Goal: Task Accomplishment & Management: Manage account settings

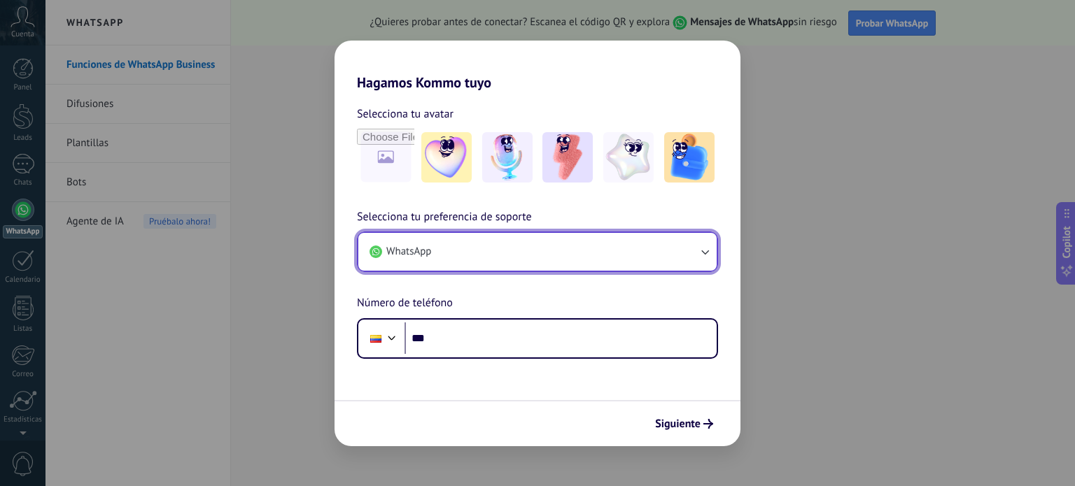
click at [703, 255] on icon "button" at bounding box center [705, 252] width 14 height 14
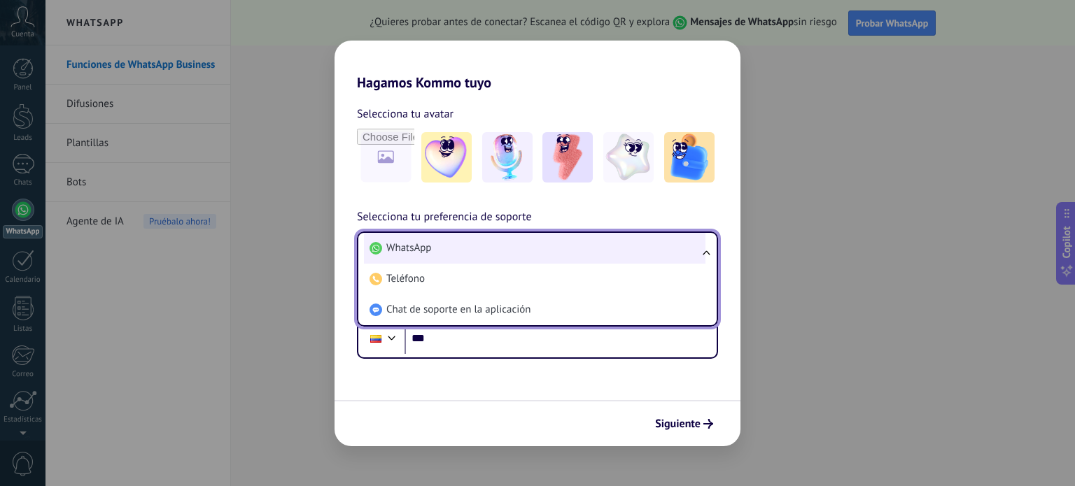
click at [512, 254] on li "WhatsApp" at bounding box center [535, 248] width 342 height 31
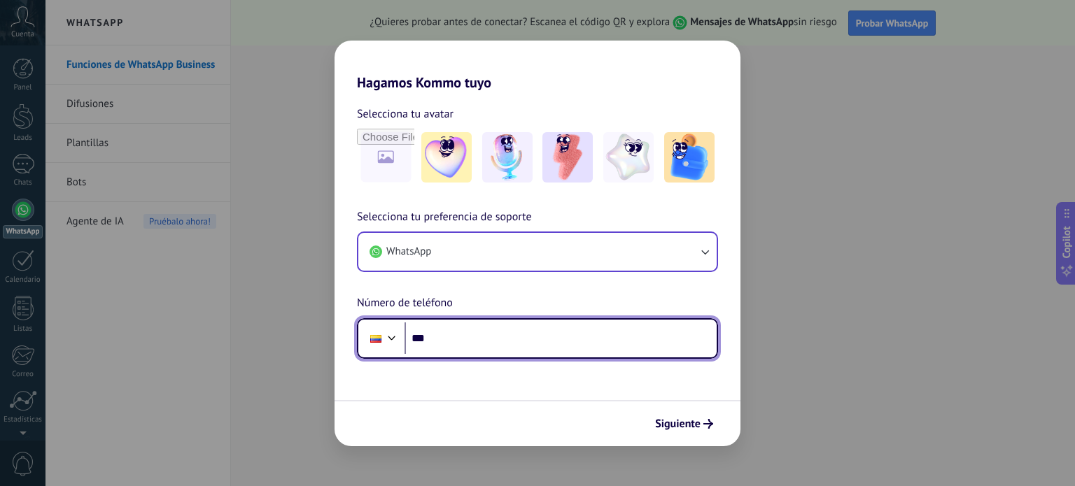
click at [465, 343] on input "***" at bounding box center [561, 339] width 312 height 32
type input "**********"
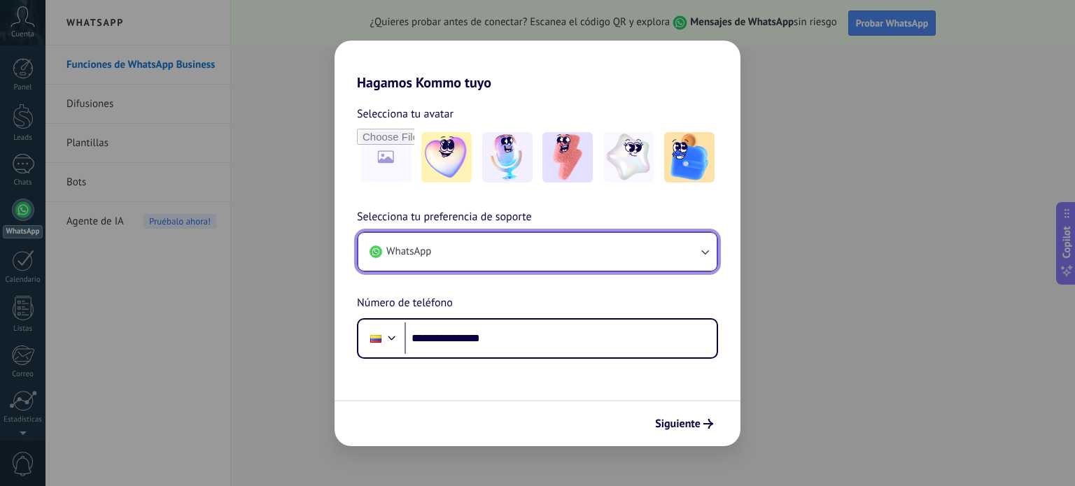
click at [703, 257] on icon "button" at bounding box center [705, 252] width 14 height 14
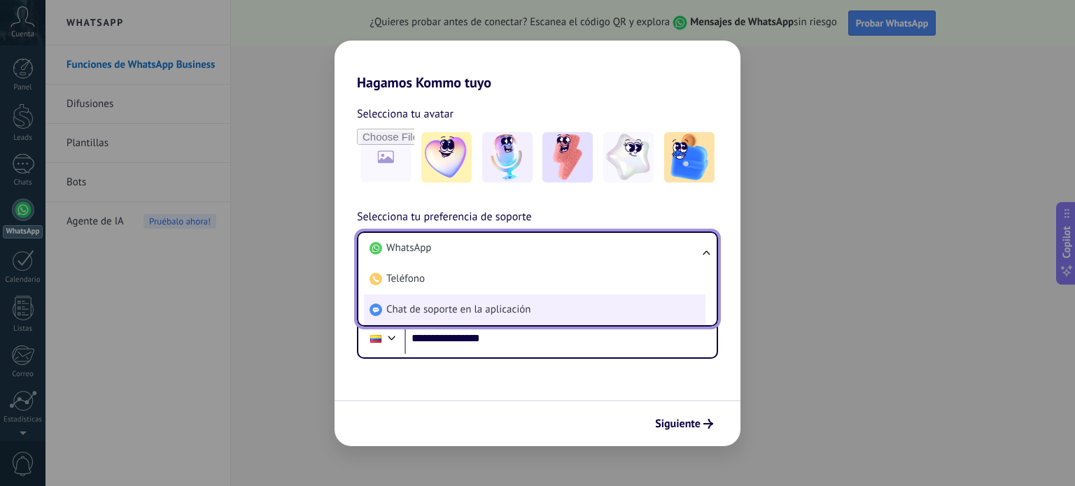
click at [470, 309] on span "Chat de soporte en la aplicación" at bounding box center [458, 310] width 144 height 14
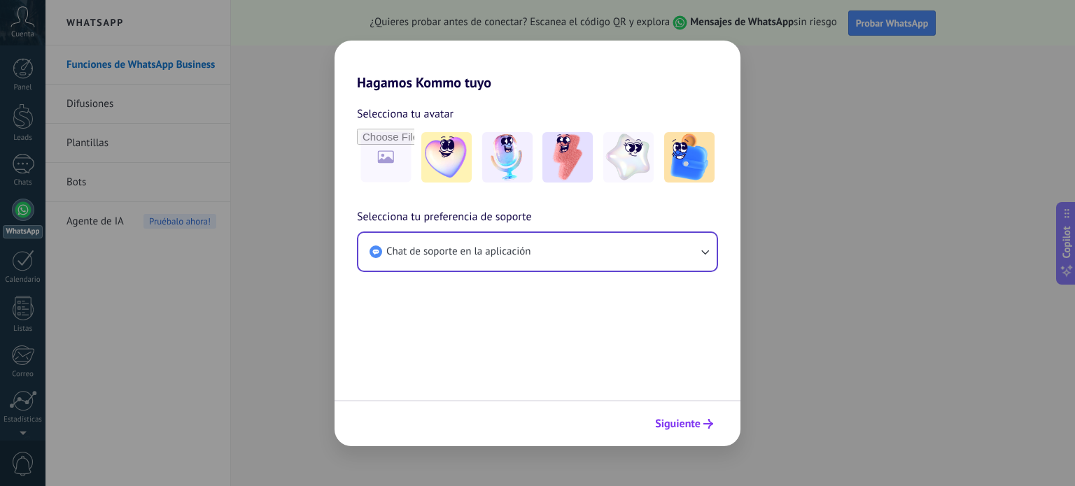
click at [702, 426] on span "Siguiente" at bounding box center [684, 424] width 58 height 10
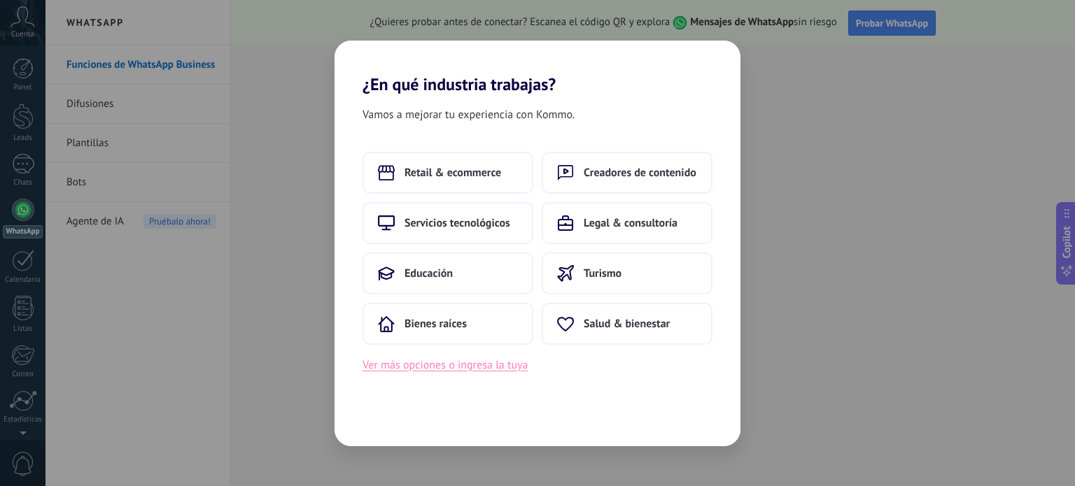
click at [493, 365] on button "Ver más opciones o ingresa la tuya" at bounding box center [445, 365] width 165 height 18
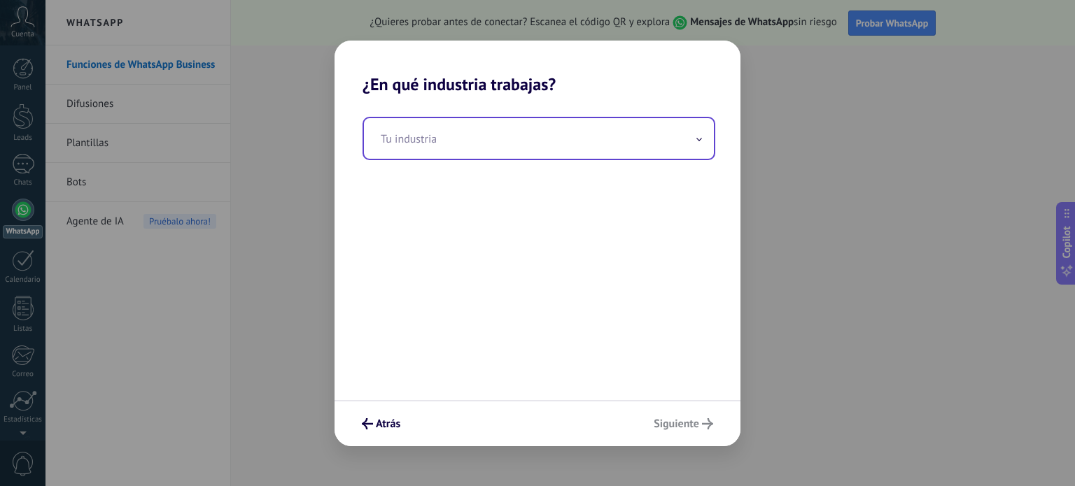
click at [697, 136] on span at bounding box center [699, 138] width 7 height 13
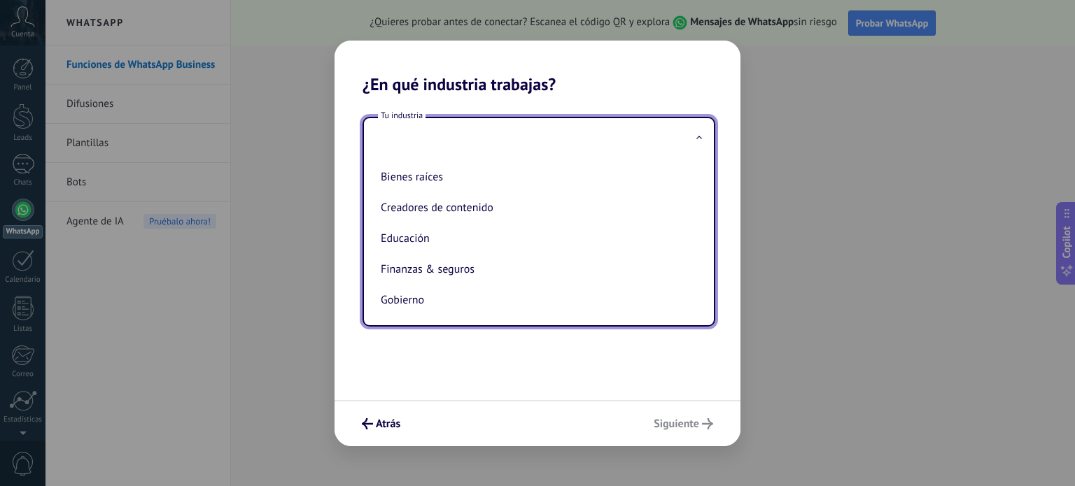
scroll to position [30, 0]
click at [498, 274] on li "Finanzas & seguros" at bounding box center [536, 270] width 322 height 31
type input "**********"
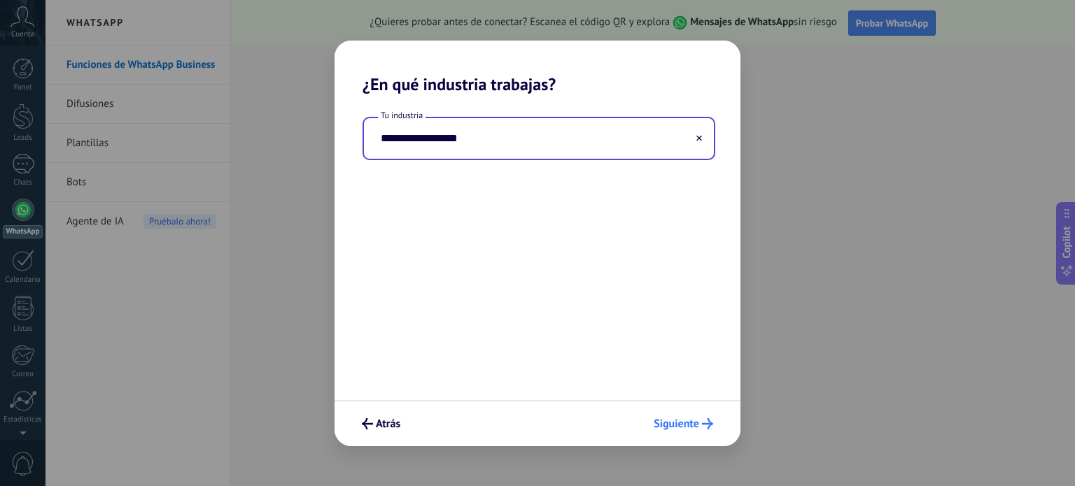
click at [691, 427] on span "Siguiente" at bounding box center [676, 424] width 45 height 10
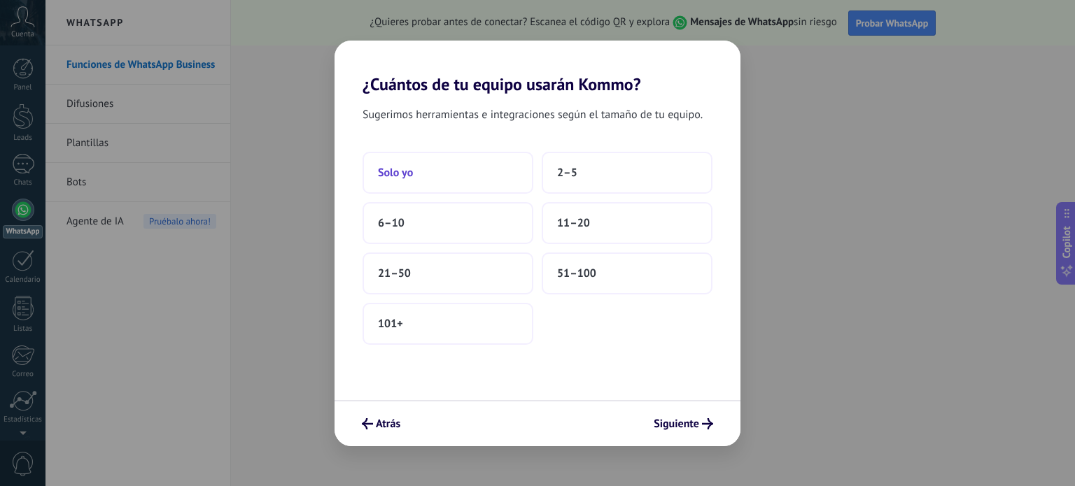
click at [433, 176] on button "Solo yo" at bounding box center [448, 173] width 171 height 42
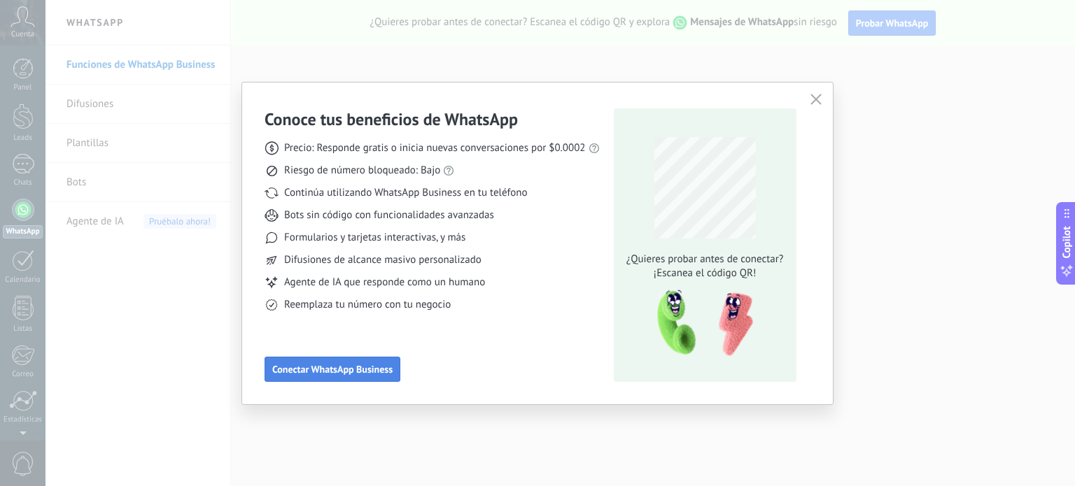
click at [290, 373] on span "Conectar WhatsApp Business" at bounding box center [332, 370] width 120 height 10
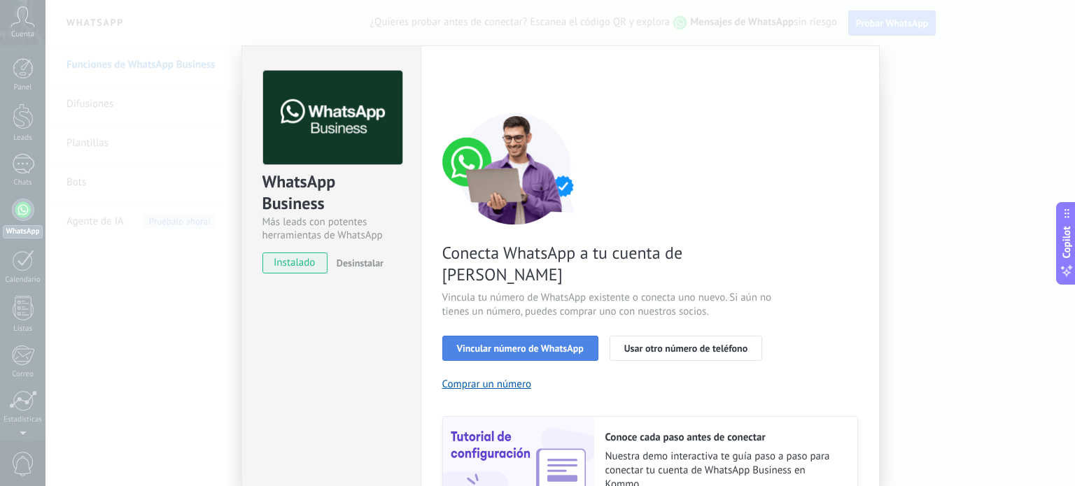
click at [529, 344] on span "Vincular número de WhatsApp" at bounding box center [520, 349] width 127 height 10
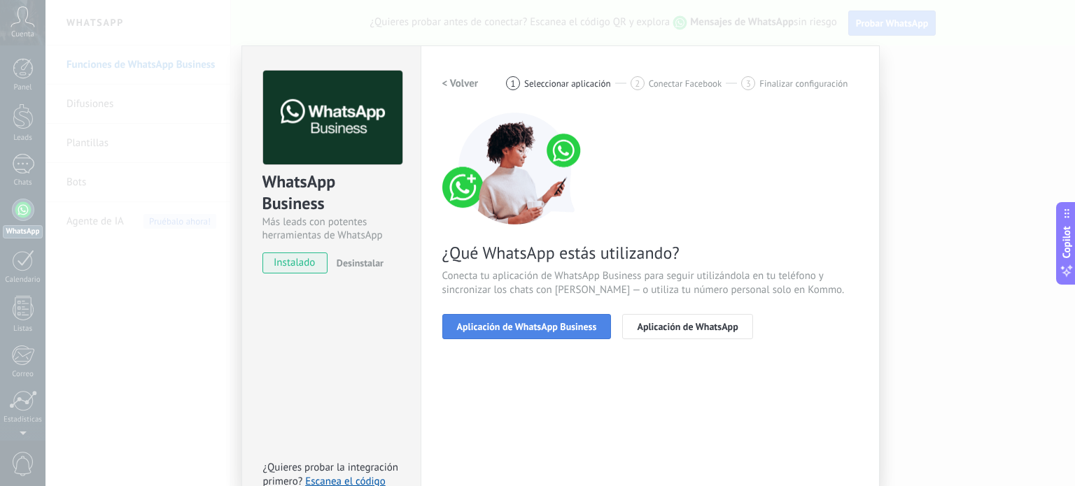
click at [557, 328] on span "Aplicación de WhatsApp Business" at bounding box center [527, 327] width 140 height 10
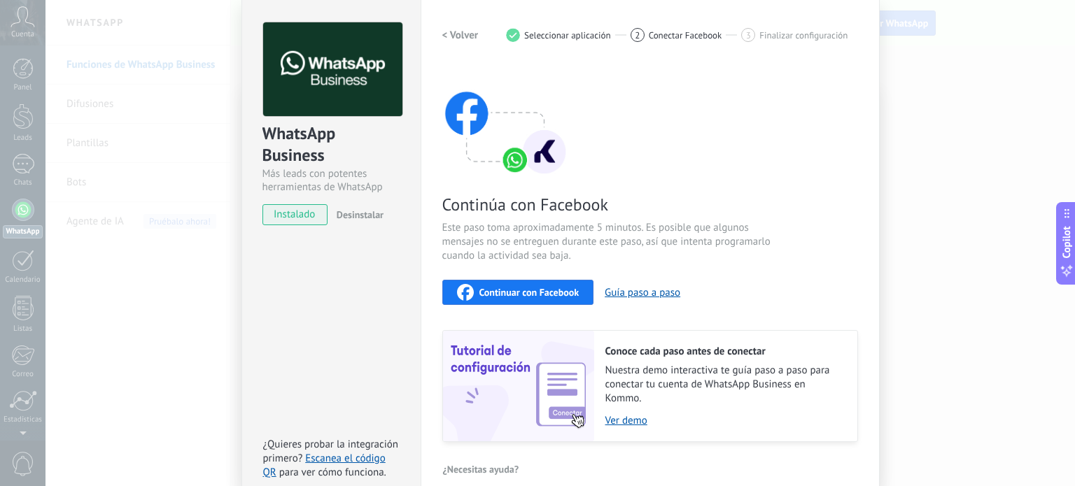
scroll to position [70, 0]
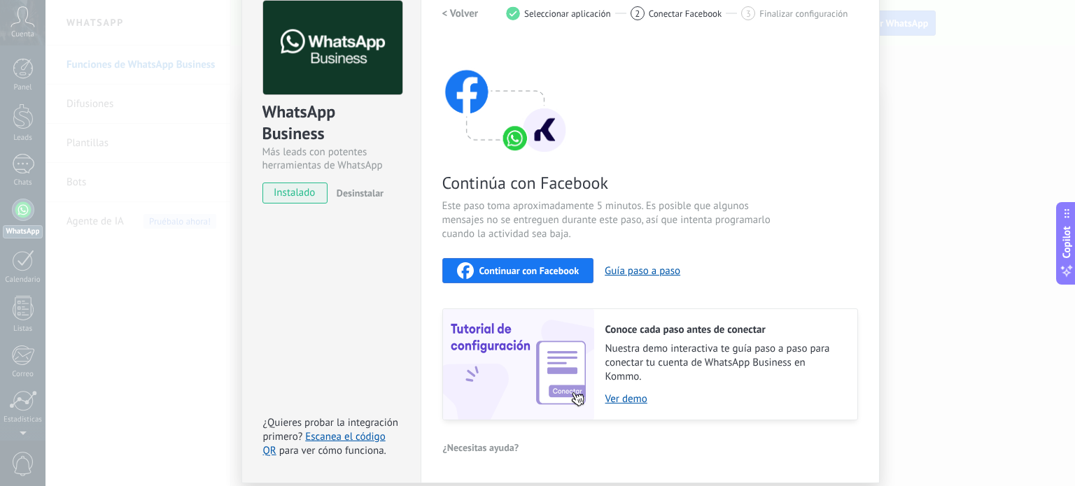
click at [502, 269] on span "Continuar con Facebook" at bounding box center [529, 271] width 100 height 10
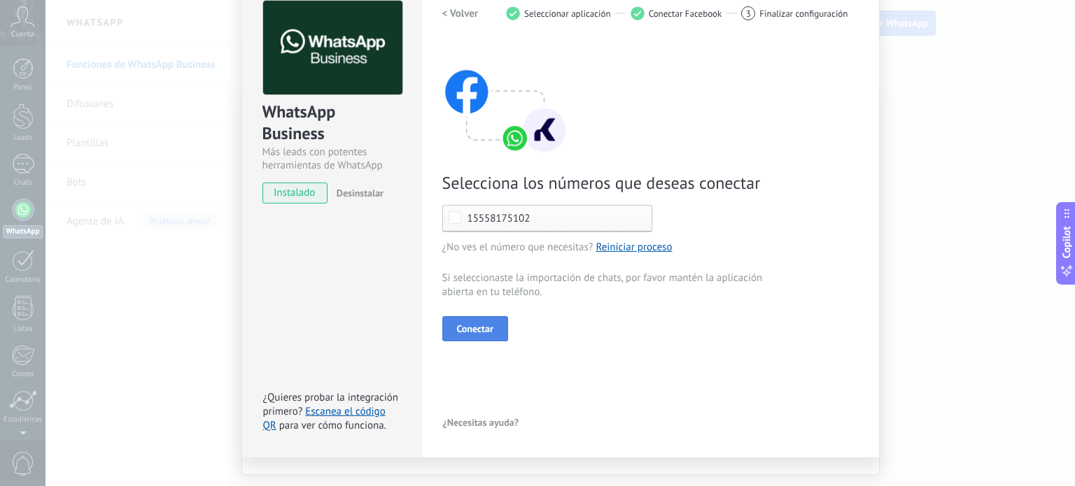
click at [487, 332] on span "Conectar" at bounding box center [475, 329] width 36 height 10
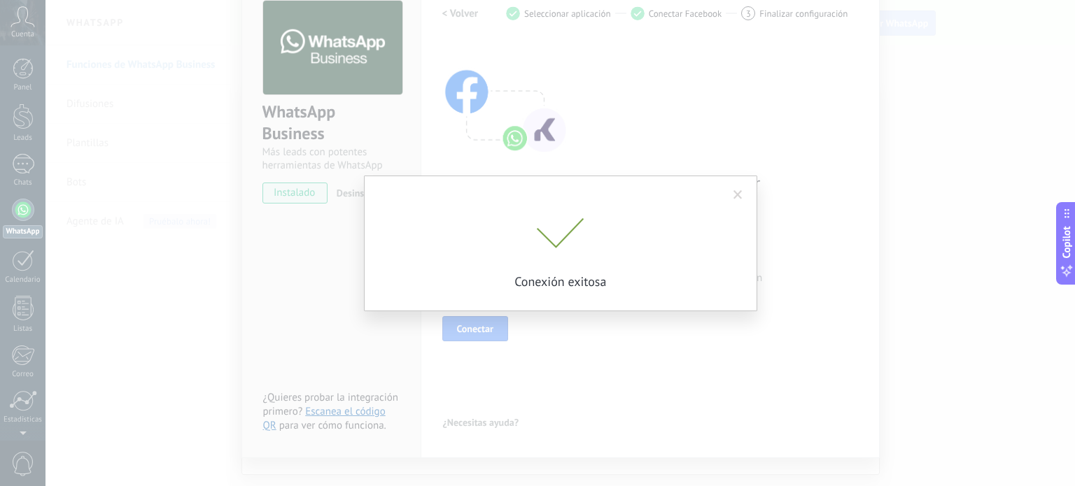
click at [731, 191] on span at bounding box center [737, 195] width 23 height 24
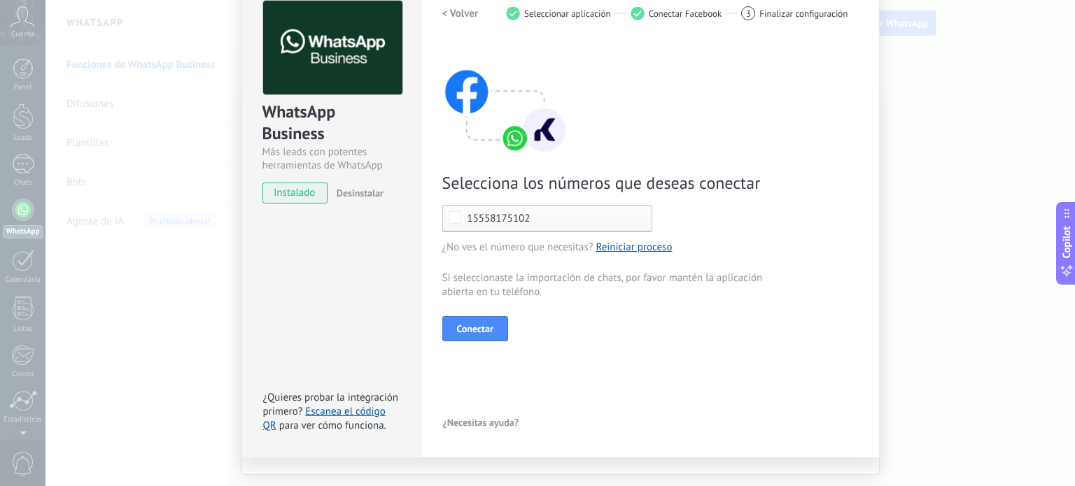
scroll to position [28, 0]
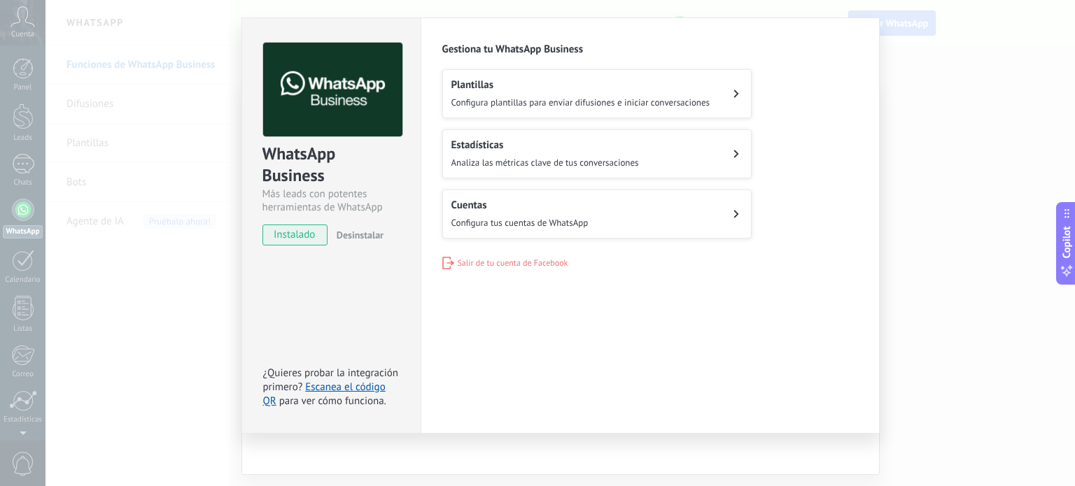
click at [936, 125] on div "WhatsApp Business Más leads con potentes herramientas de WhatsApp instalado Des…" at bounding box center [559, 243] width 1029 height 486
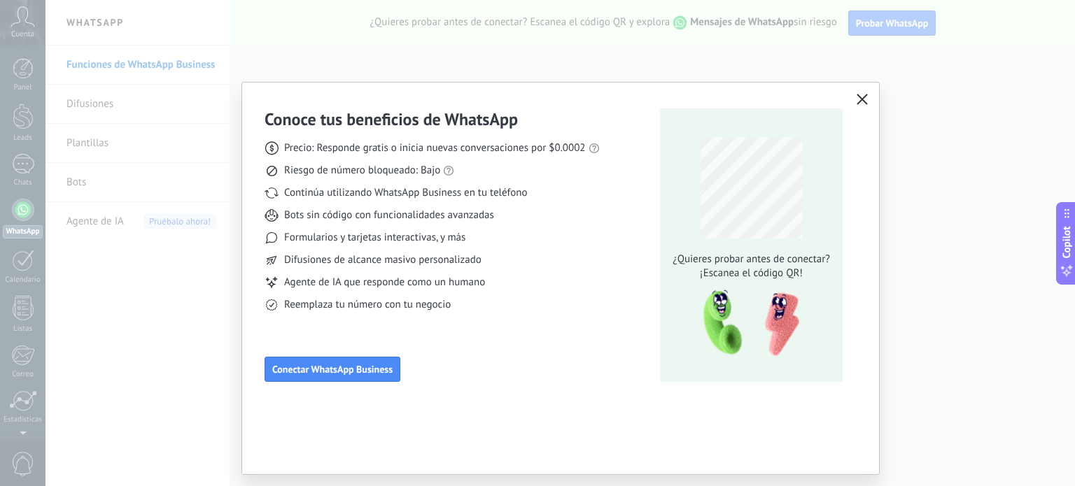
scroll to position [0, 0]
click at [862, 103] on icon "button" at bounding box center [862, 99] width 11 height 11
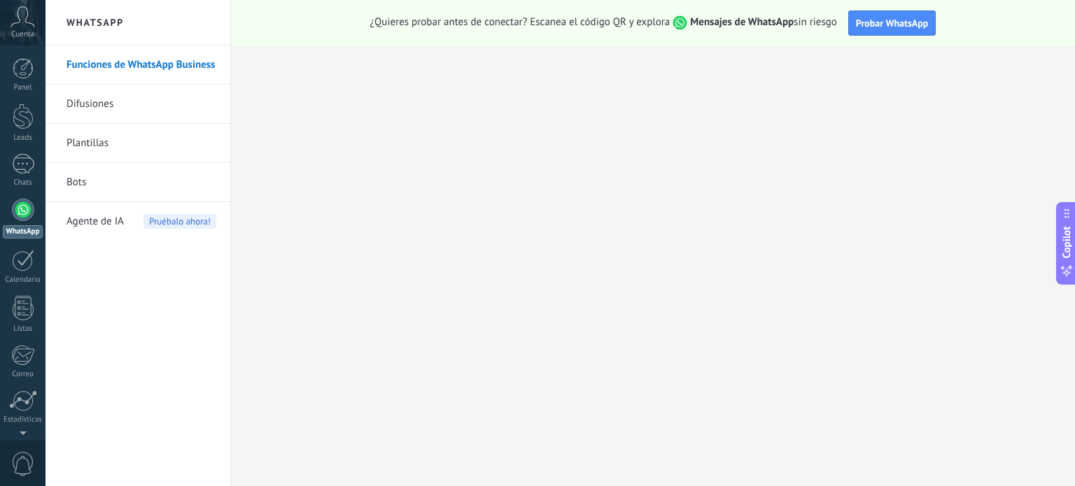
scroll to position [95, 0]
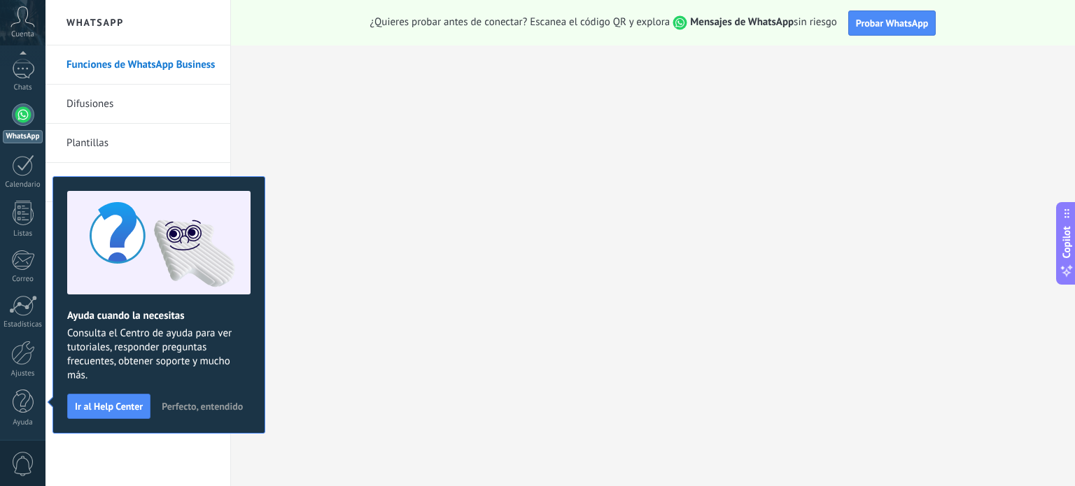
click at [10, 118] on link "WhatsApp" at bounding box center [22, 124] width 45 height 40
click at [26, 115] on div at bounding box center [23, 115] width 22 height 22
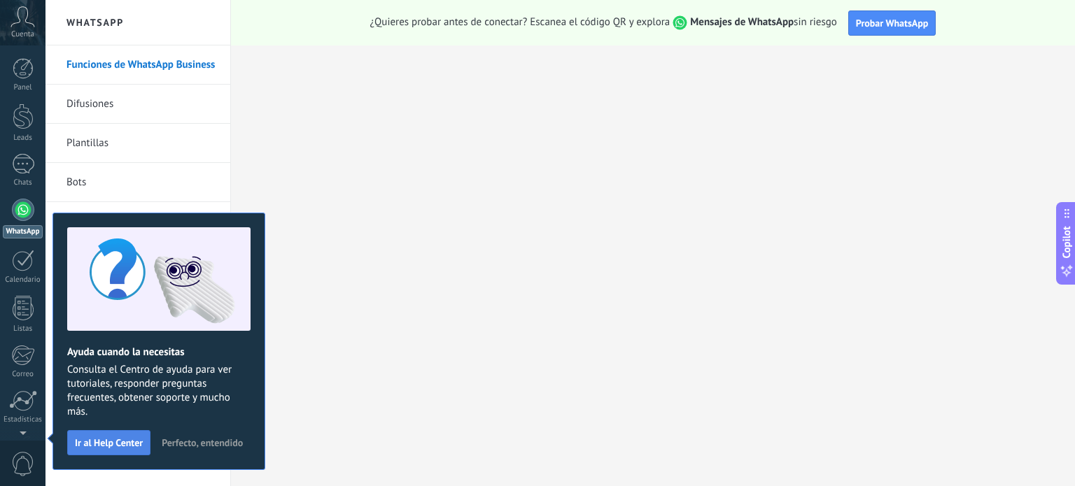
click at [99, 449] on button "Ir al Help Center" at bounding box center [108, 442] width 83 height 25
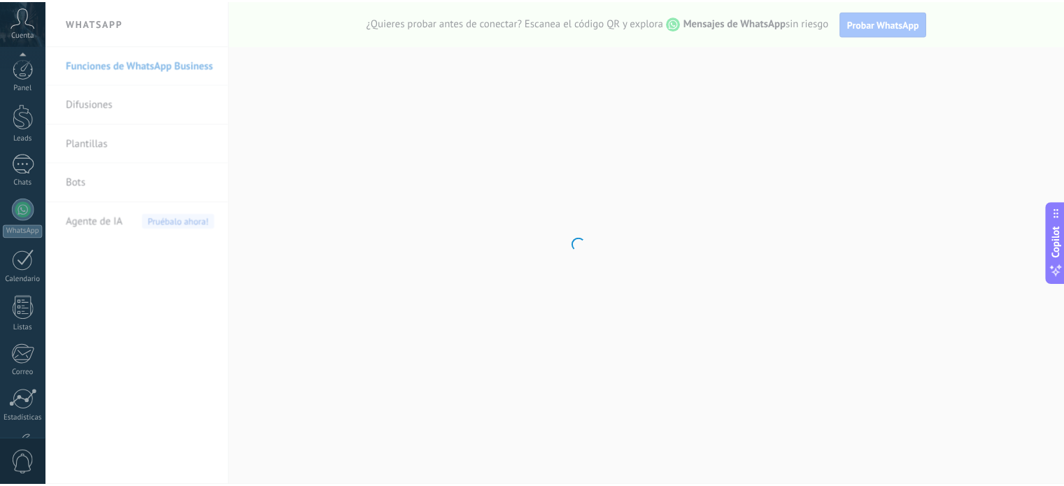
scroll to position [95, 0]
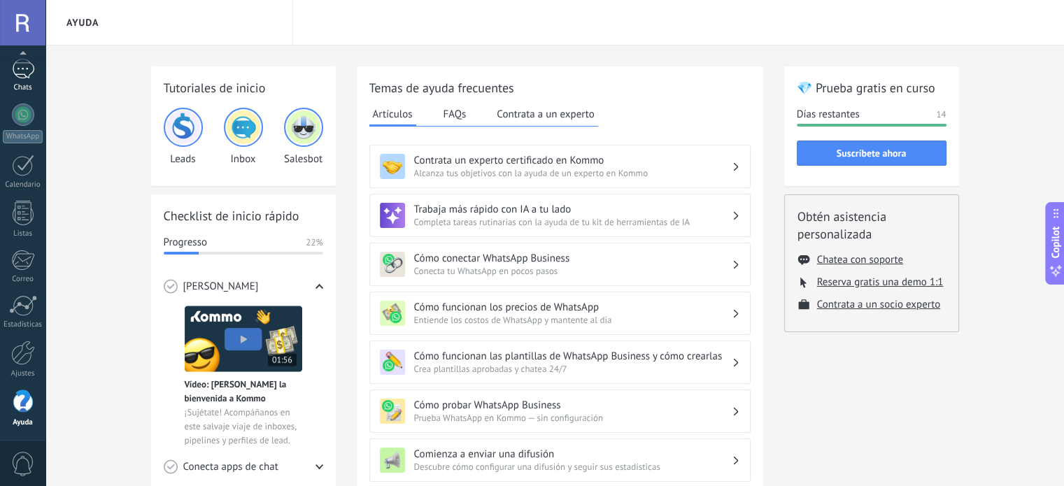
click at [23, 80] on link "Chats" at bounding box center [22, 76] width 45 height 34
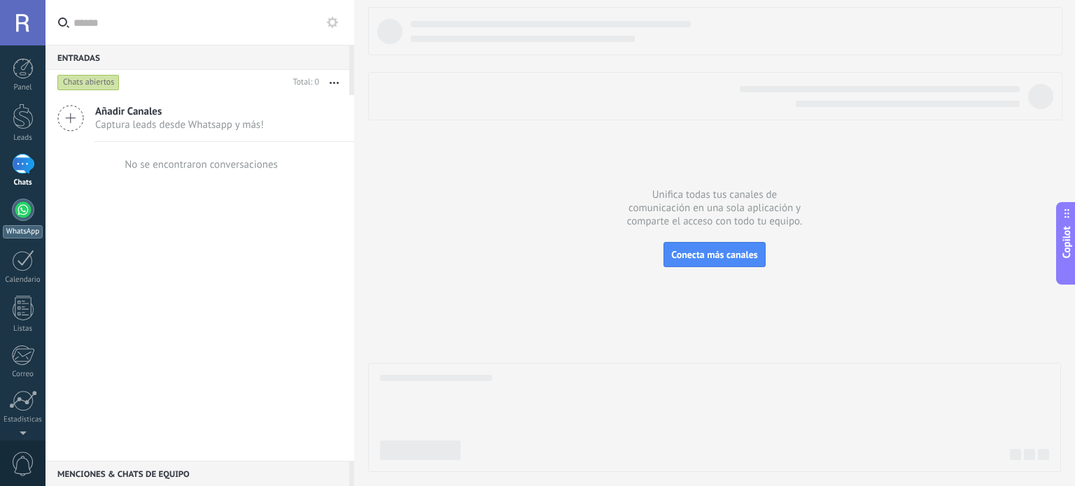
click at [31, 205] on div at bounding box center [23, 210] width 22 height 22
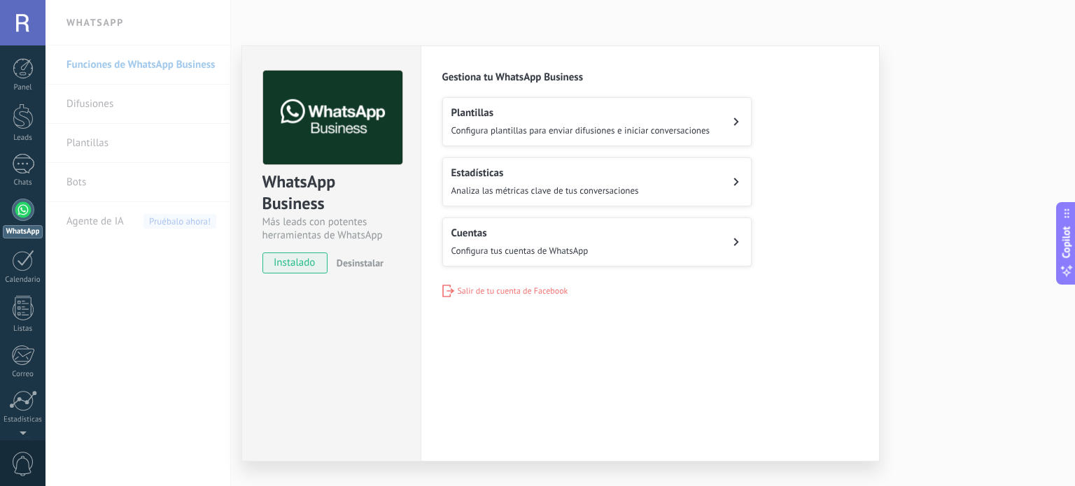
click at [734, 234] on button "Cuentas Configura tus cuentas de WhatsApp" at bounding box center [596, 242] width 309 height 49
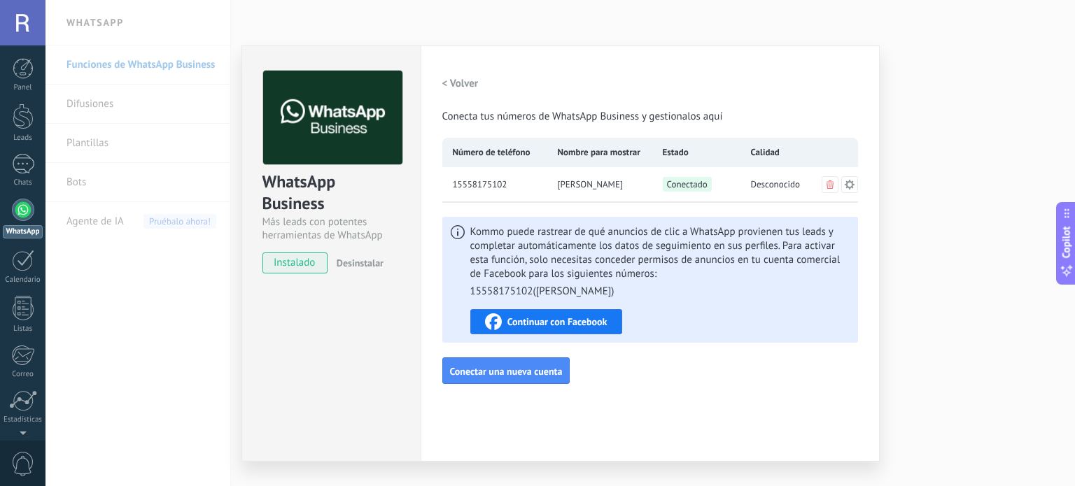
click at [458, 79] on h2 "< Volver" at bounding box center [460, 83] width 36 height 13
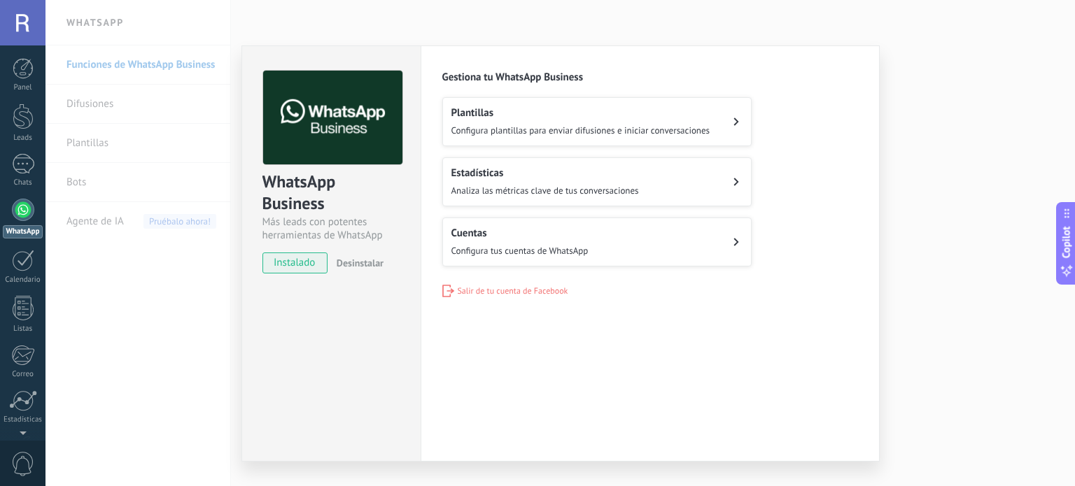
click at [537, 125] on span "Configura plantillas para enviar difusiones e iniciar conversaciones" at bounding box center [580, 131] width 259 height 12
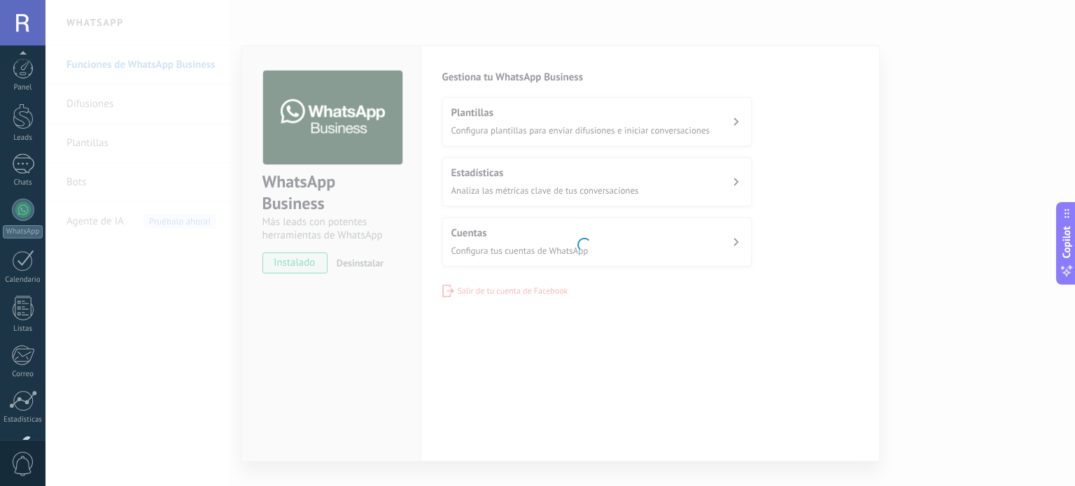
scroll to position [95, 0]
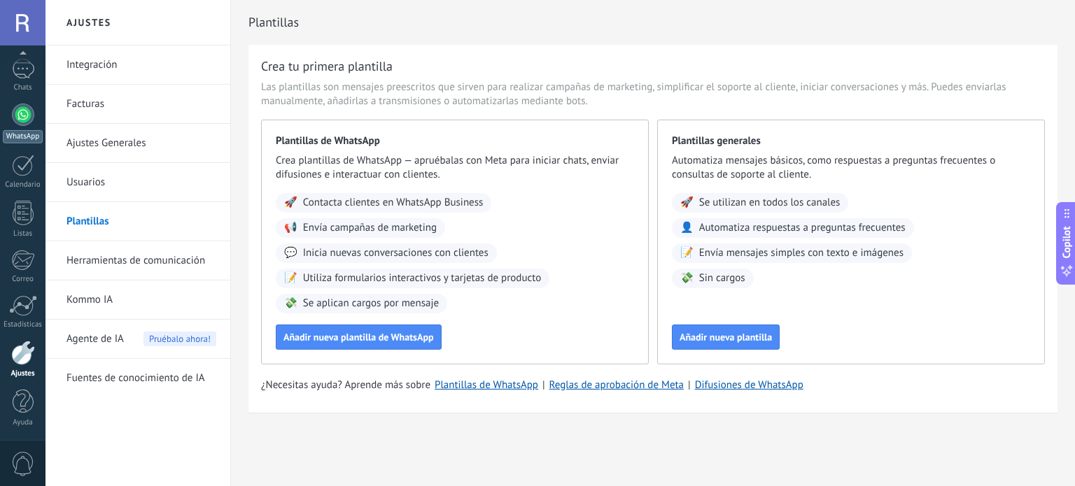
click at [31, 108] on div at bounding box center [23, 115] width 22 height 22
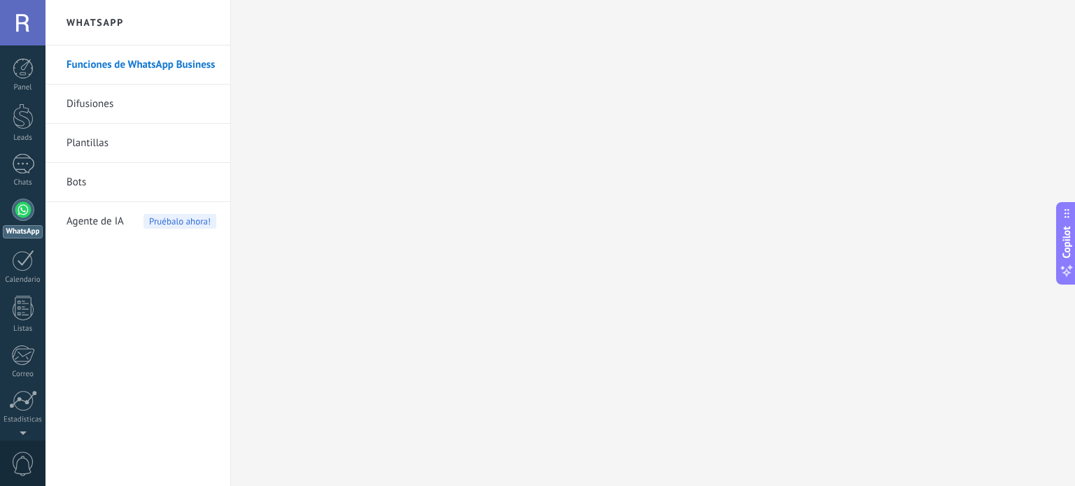
click at [176, 62] on link "Funciones de WhatsApp Business" at bounding box center [141, 64] width 150 height 39
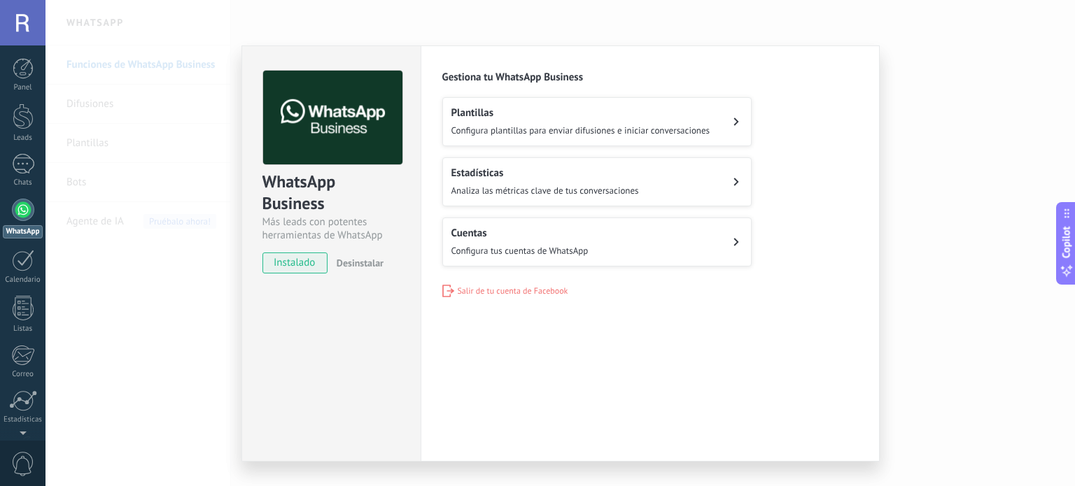
click at [654, 244] on button "Cuentas Configura tus cuentas de WhatsApp" at bounding box center [596, 242] width 309 height 49
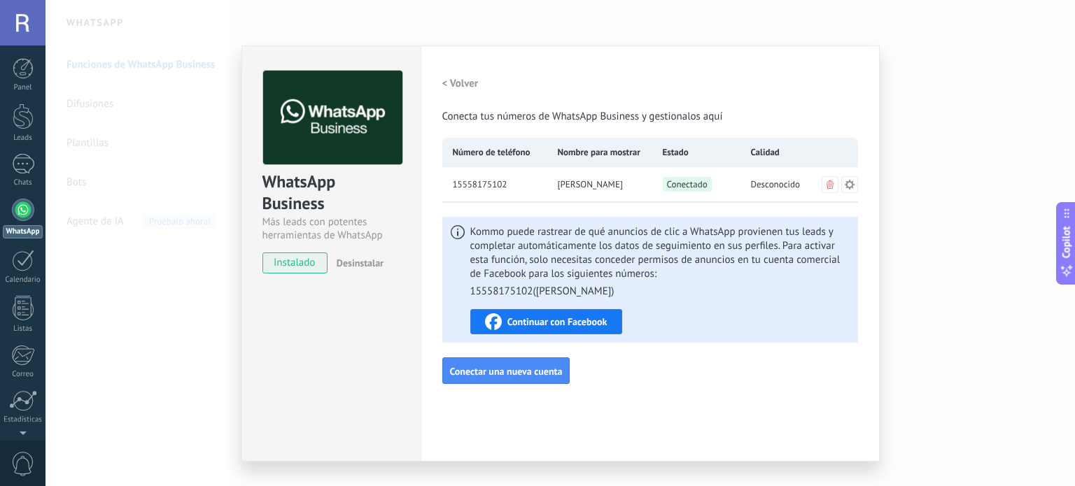
click at [584, 326] on span "Continuar con Facebook" at bounding box center [557, 322] width 100 height 10
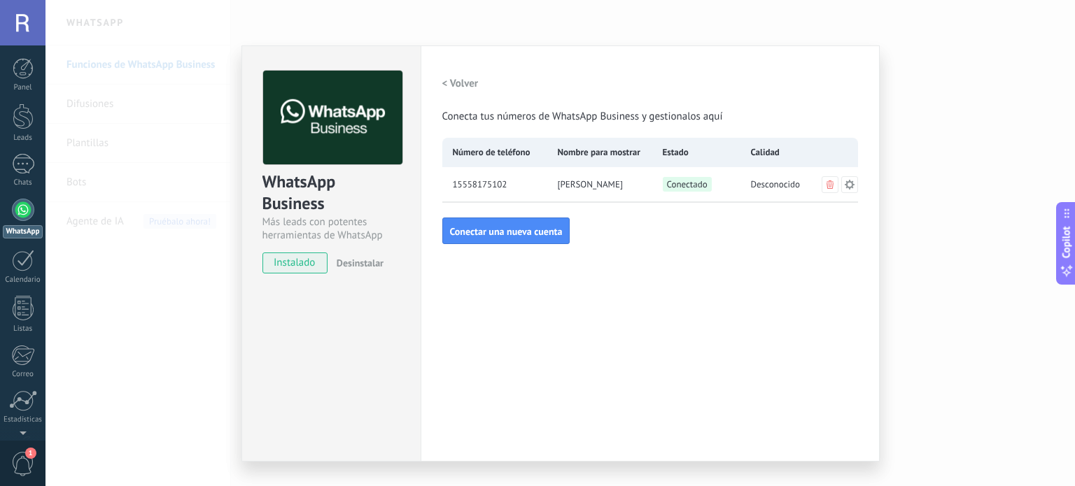
click at [961, 256] on div "WhatsApp Business Más leads con potentes herramientas de WhatsApp instalado Des…" at bounding box center [559, 243] width 1029 height 486
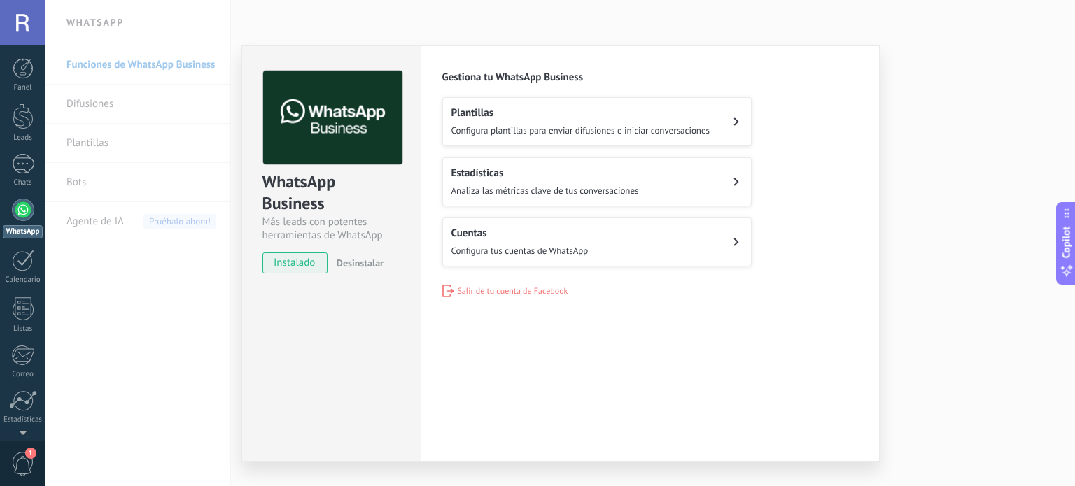
click at [859, 17] on div "WhatsApp Business Más leads con potentes herramientas de WhatsApp instalado Des…" at bounding box center [559, 243] width 1029 height 486
click at [586, 241] on button "Cuentas Configura tus cuentas de WhatsApp" at bounding box center [596, 242] width 309 height 49
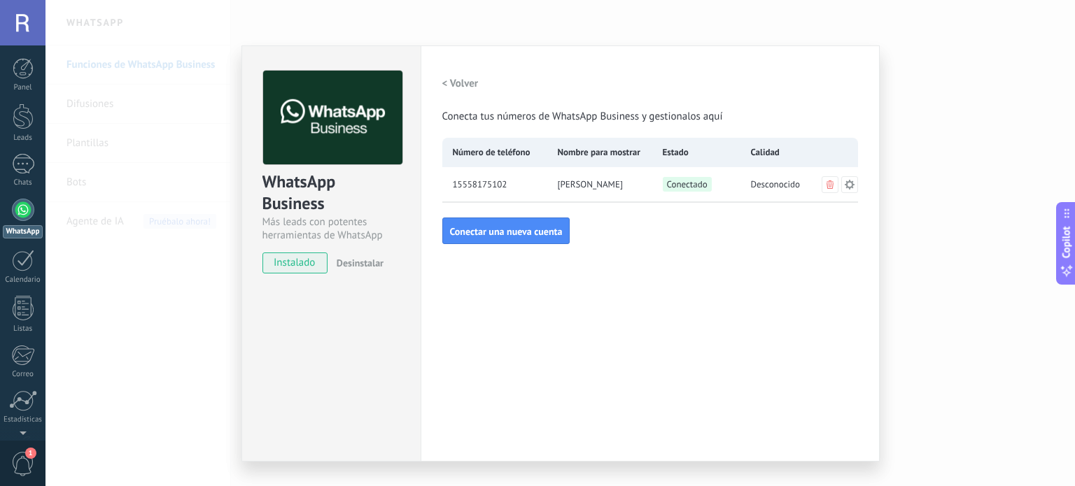
click at [652, 188] on div "Conectado" at bounding box center [696, 184] width 88 height 35
click at [696, 240] on div "< Volver Conecta tus números de WhatsApp Business y gestionalos aquí Número de …" at bounding box center [650, 158] width 416 height 174
click at [453, 83] on h2 "< Volver" at bounding box center [460, 83] width 36 height 13
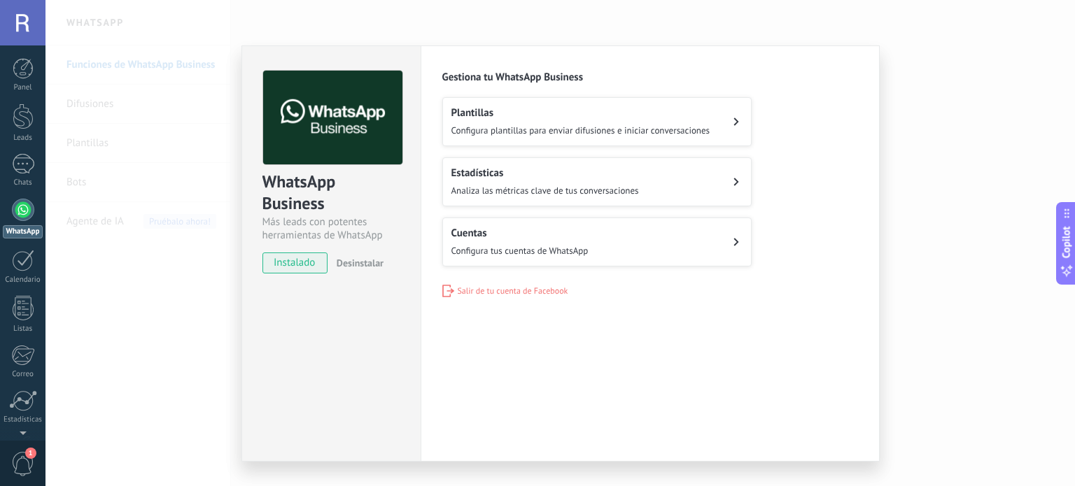
click at [549, 0] on div "WhatsApp Business Más leads con potentes herramientas de WhatsApp instalado Des…" at bounding box center [559, 243] width 1029 height 486
click at [330, 16] on div "WhatsApp Business Más leads con potentes herramientas de WhatsApp instalado Des…" at bounding box center [559, 243] width 1029 height 486
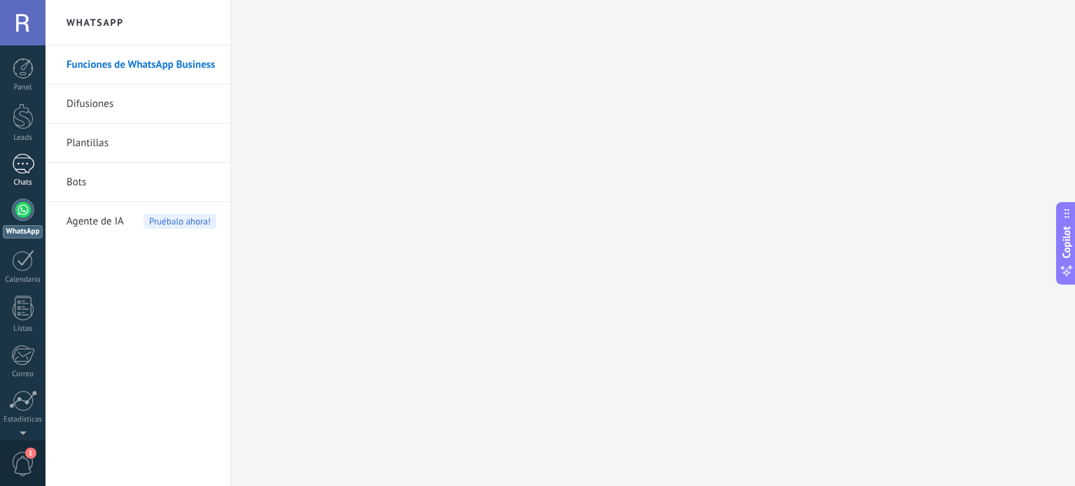
click at [26, 170] on div at bounding box center [23, 164] width 22 height 20
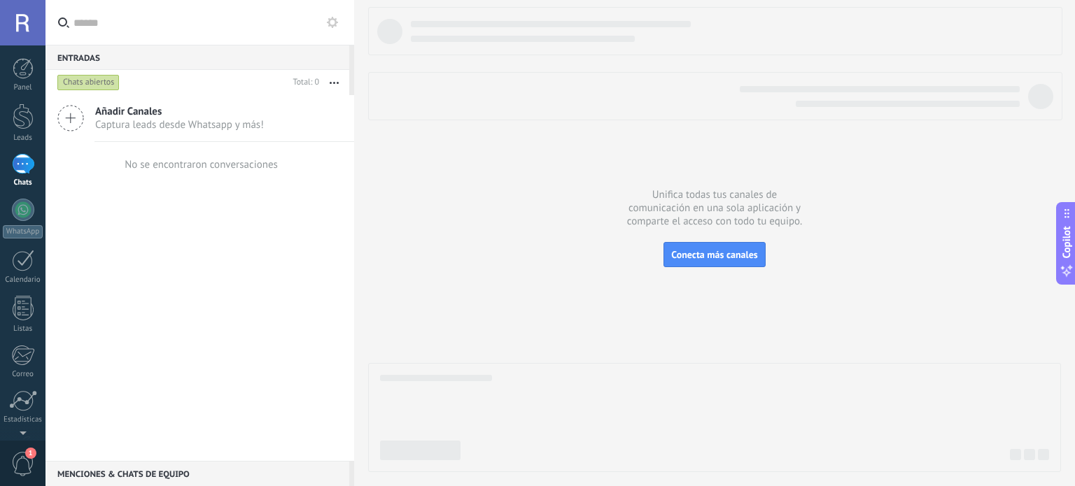
click at [182, 120] on span "Captura leads desde Whatsapp y más!" at bounding box center [179, 124] width 169 height 13
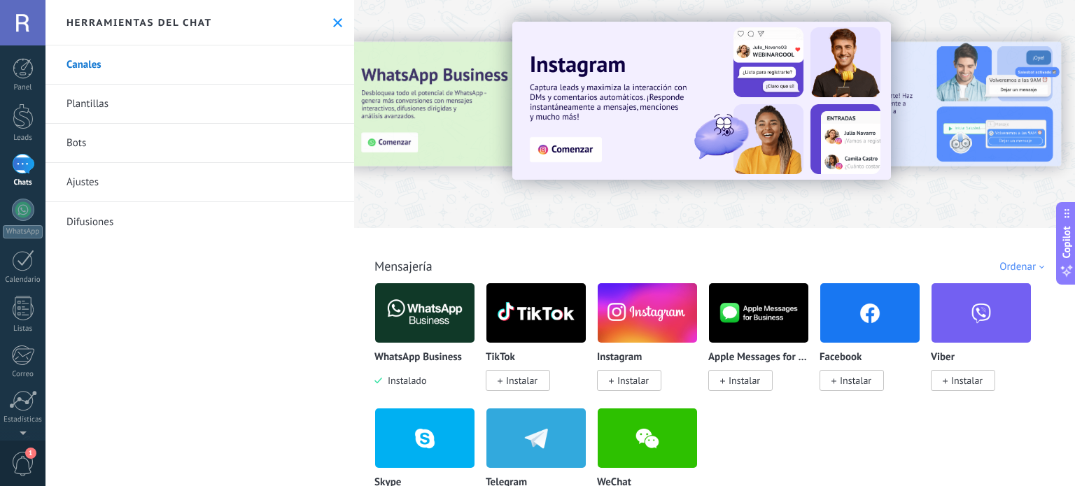
click at [422, 321] on img at bounding box center [424, 313] width 99 height 68
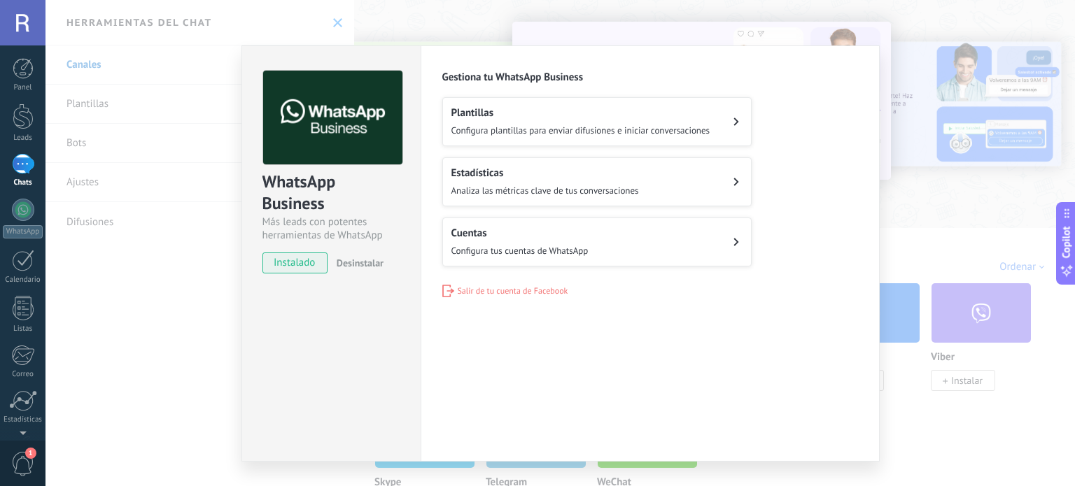
click at [545, 120] on div "Plantillas Configura plantillas para enviar difusiones e iniciar conversaciones" at bounding box center [580, 121] width 259 height 31
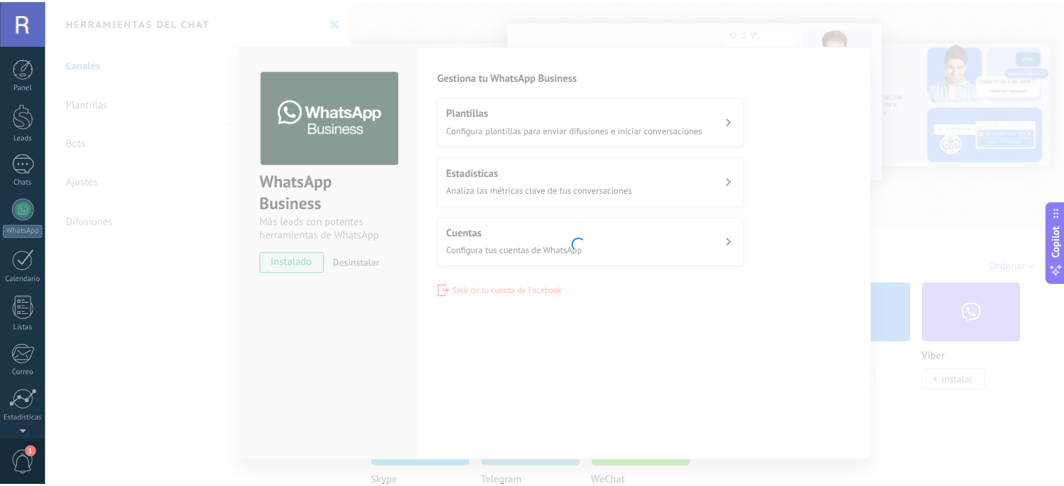
scroll to position [95, 0]
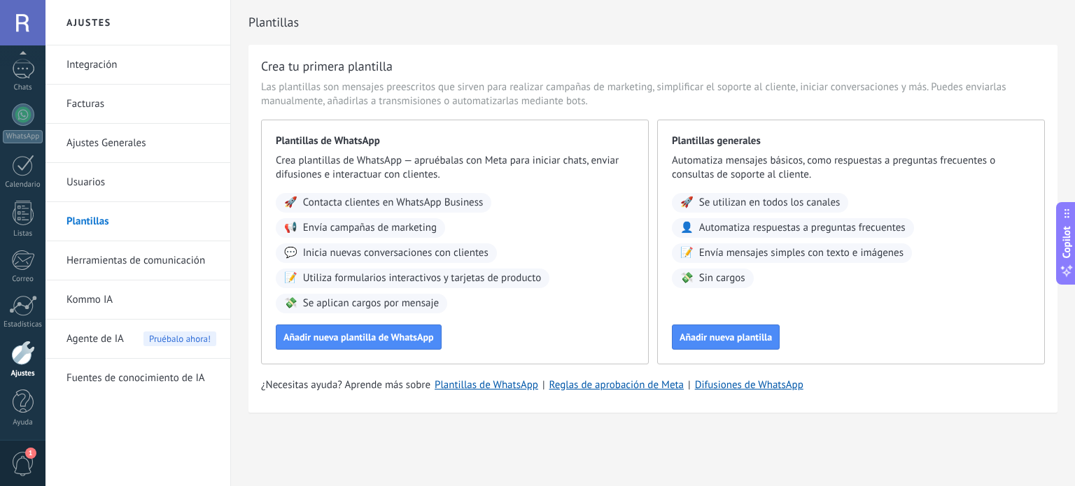
click at [109, 67] on link "Integración" at bounding box center [141, 64] width 150 height 39
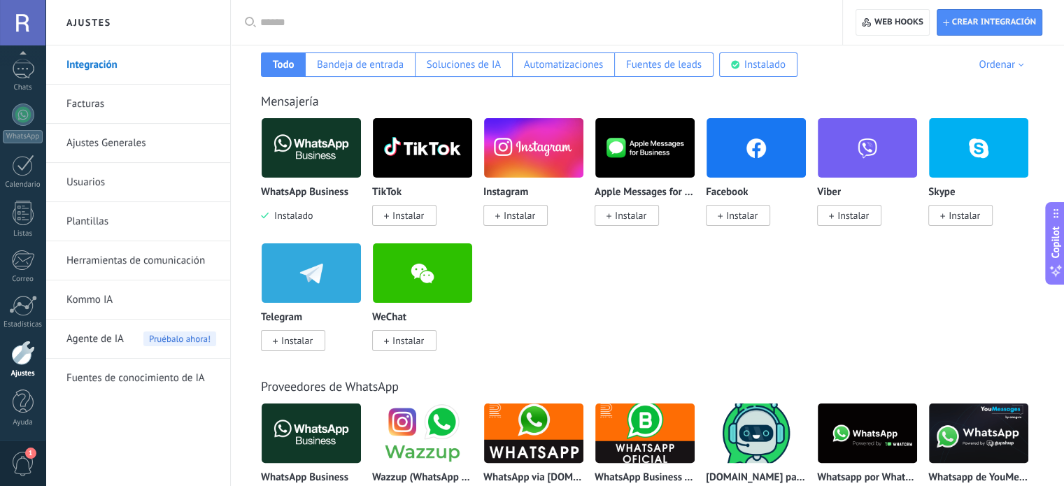
scroll to position [210, 0]
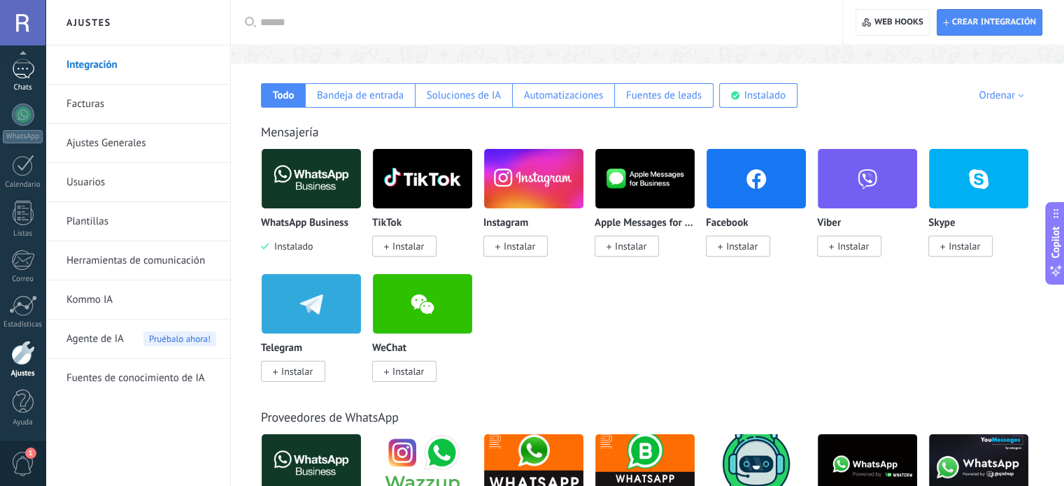
click at [17, 70] on div at bounding box center [23, 69] width 22 height 20
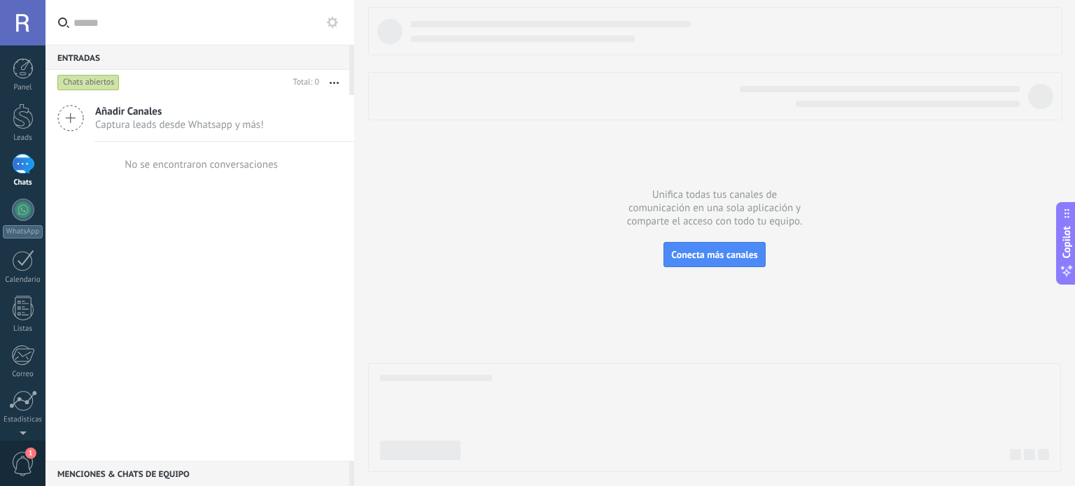
click at [141, 223] on div "Añadir Canales Captura leads desde Whatsapp y más! No se encontraron conversaci…" at bounding box center [199, 278] width 309 height 366
click at [20, 113] on div at bounding box center [23, 117] width 21 height 26
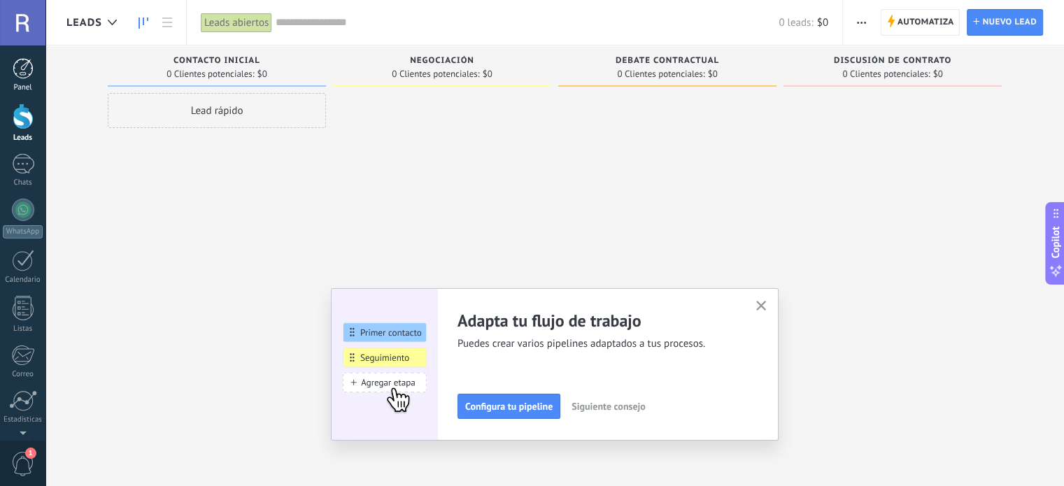
click at [21, 68] on div at bounding box center [23, 68] width 21 height 21
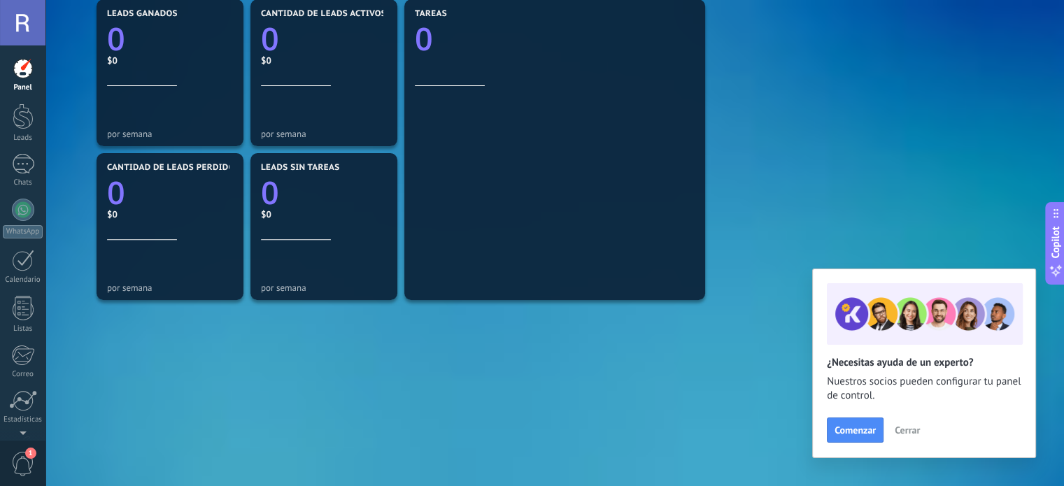
scroll to position [504, 0]
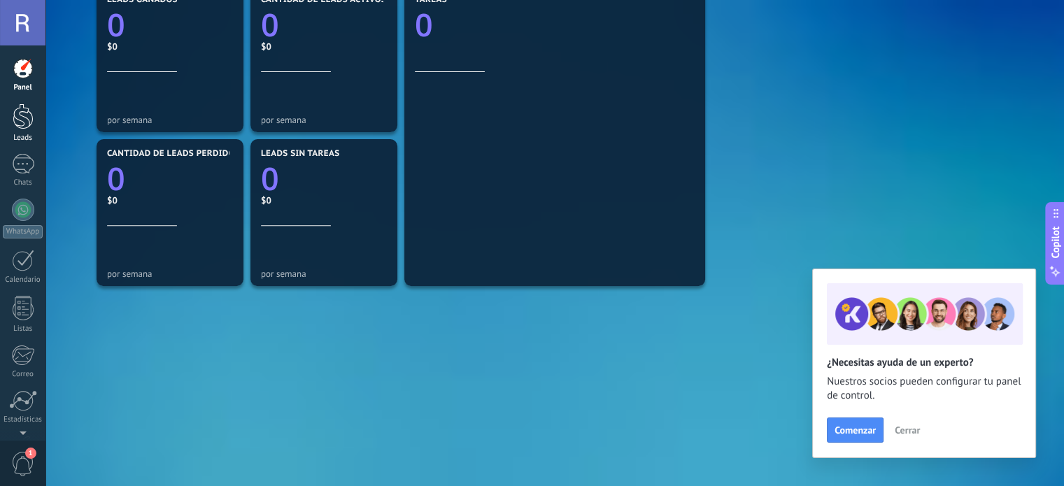
click at [28, 121] on div at bounding box center [23, 117] width 21 height 26
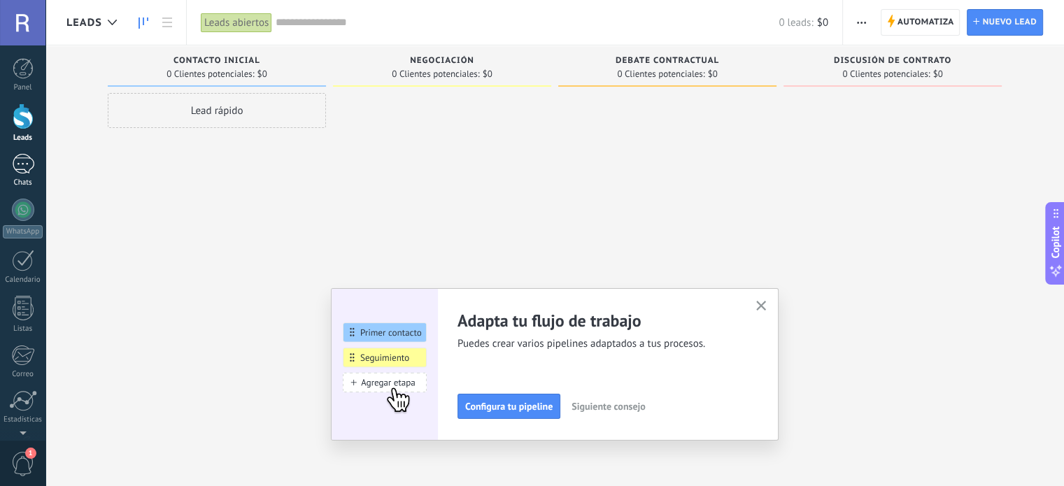
click at [27, 162] on div at bounding box center [23, 164] width 22 height 20
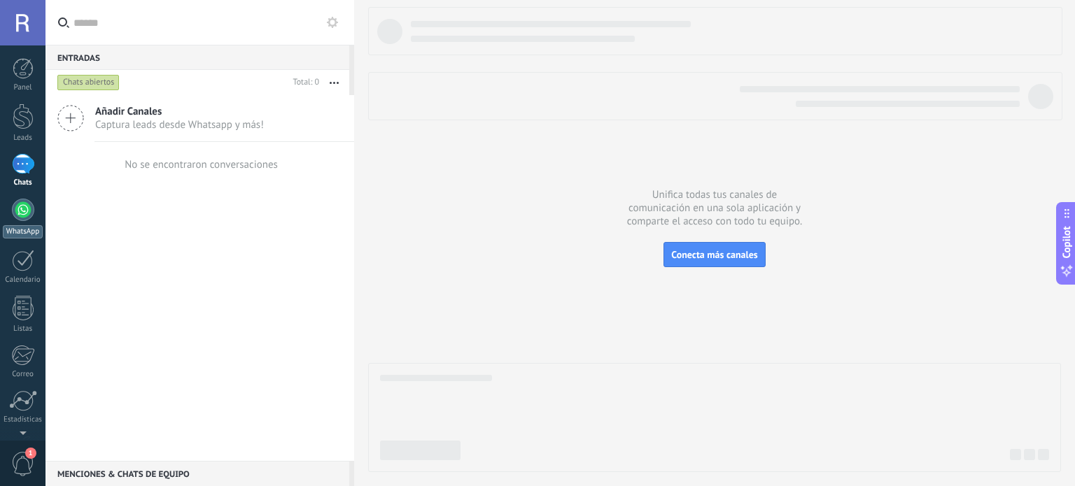
click at [15, 206] on div at bounding box center [23, 210] width 22 height 22
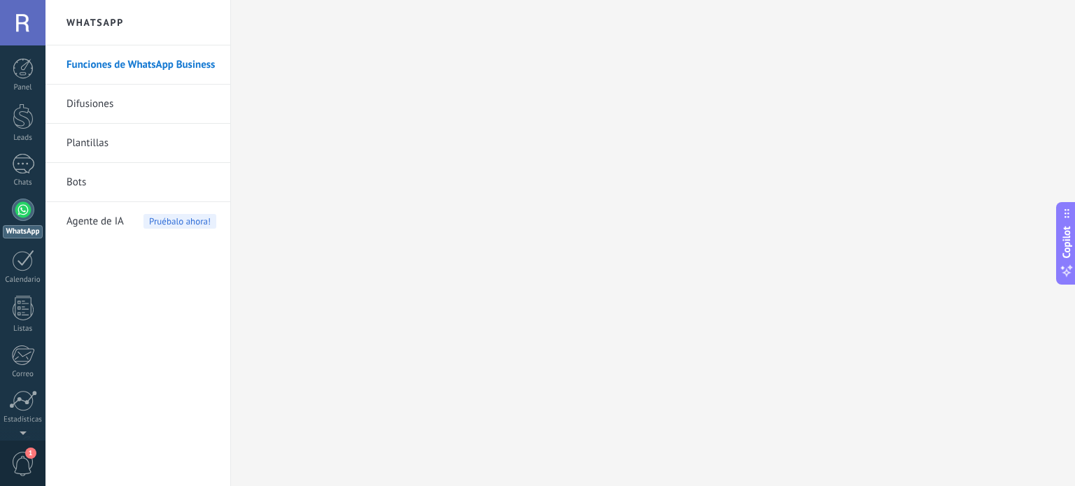
click at [101, 97] on link "Difusiones" at bounding box center [141, 104] width 150 height 39
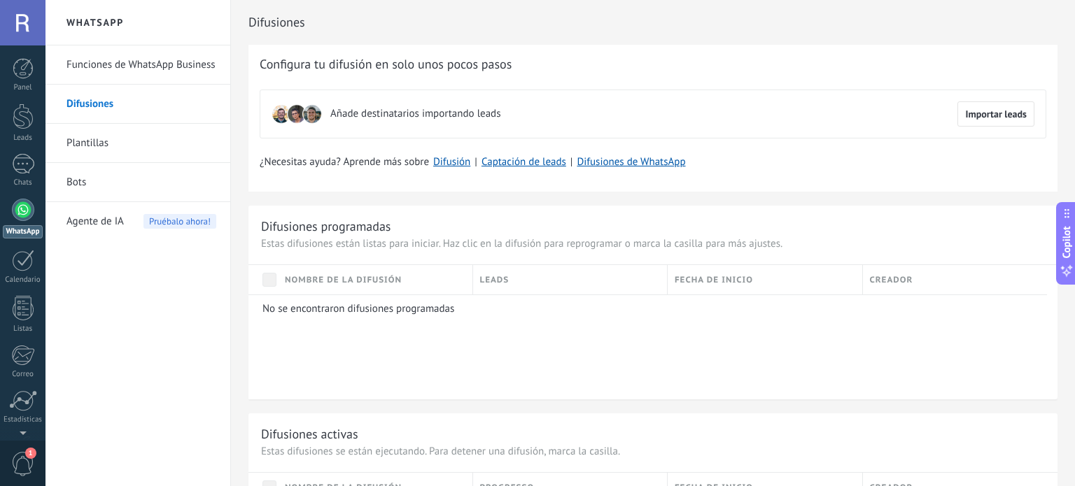
click at [113, 134] on link "Plantillas" at bounding box center [141, 143] width 150 height 39
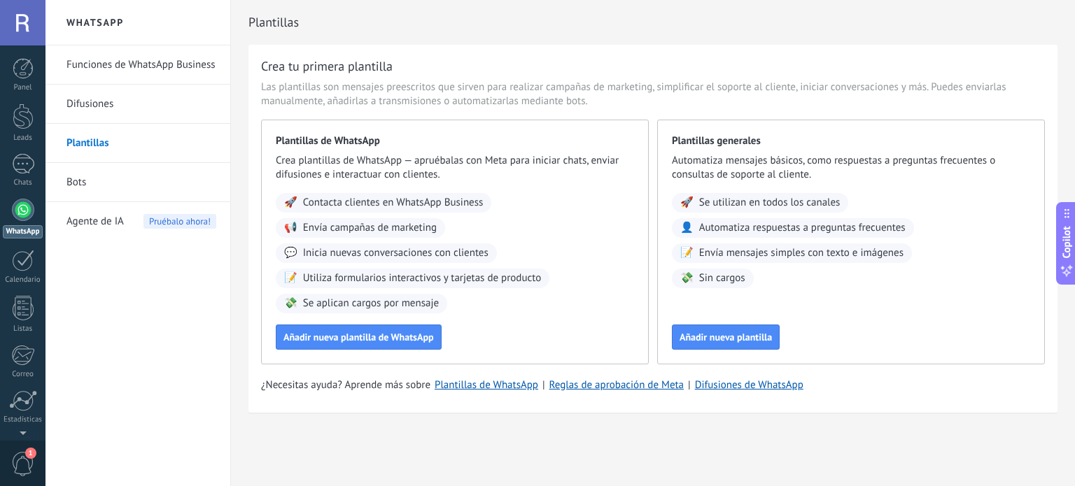
click at [122, 176] on link "Bots" at bounding box center [141, 182] width 150 height 39
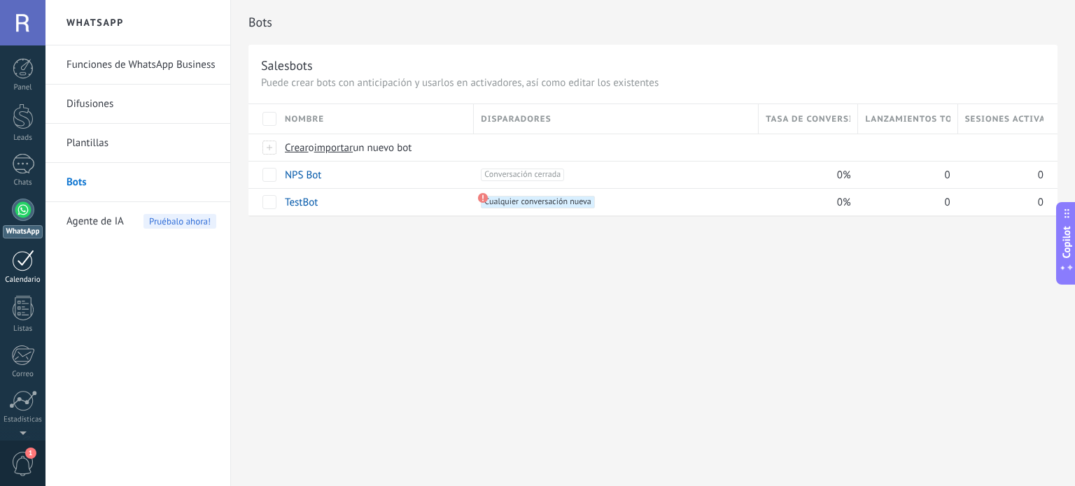
click at [27, 269] on div at bounding box center [23, 261] width 22 height 22
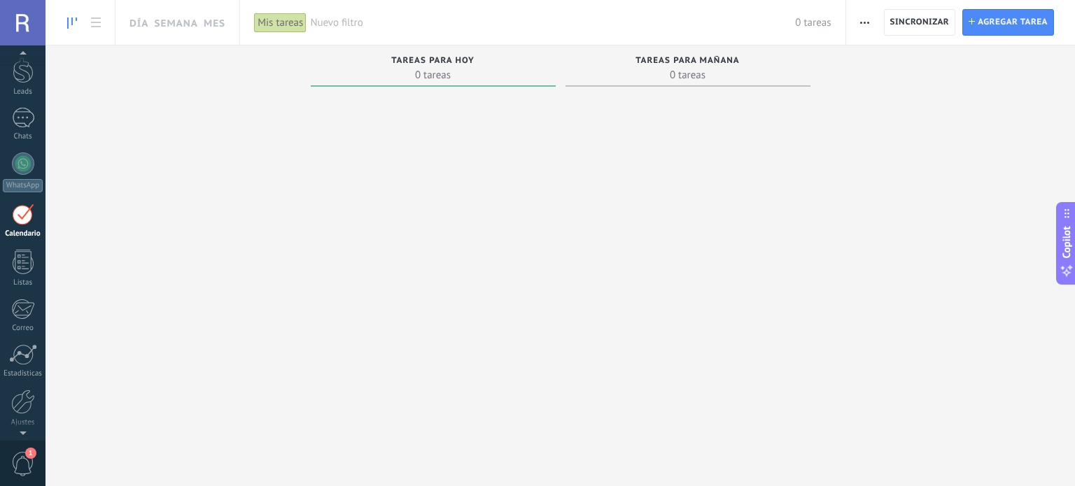
scroll to position [39, 0]
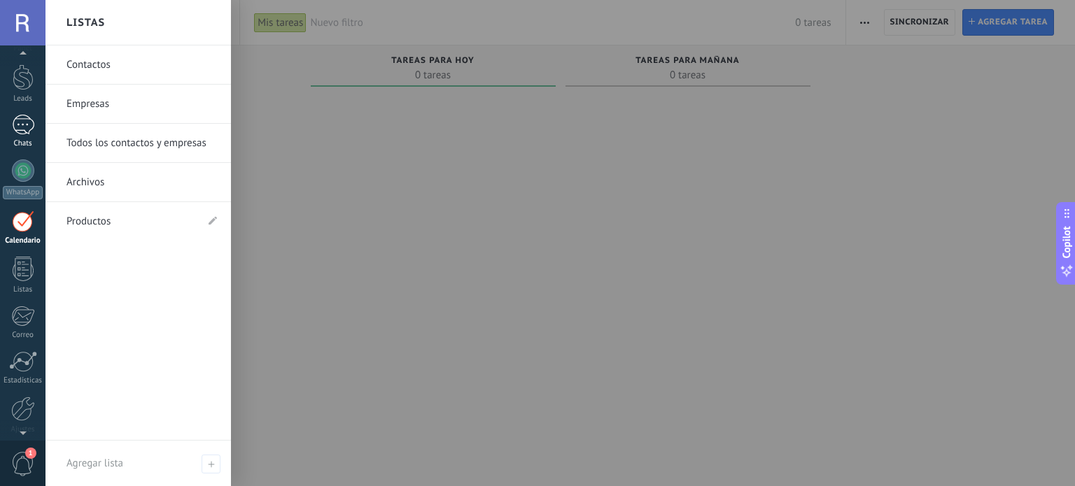
click at [17, 133] on div at bounding box center [23, 125] width 22 height 20
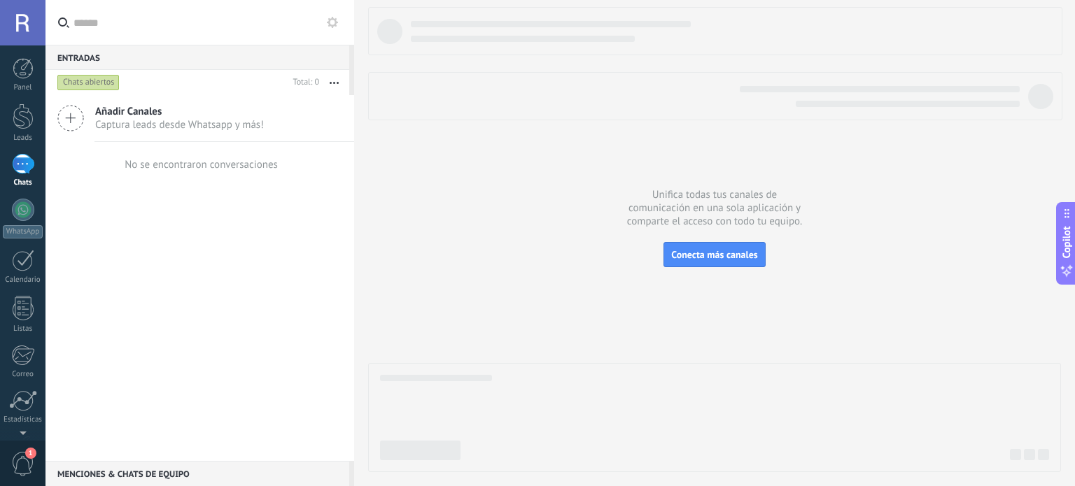
click at [17, 162] on div at bounding box center [23, 164] width 22 height 20
click at [22, 201] on div at bounding box center [23, 210] width 22 height 22
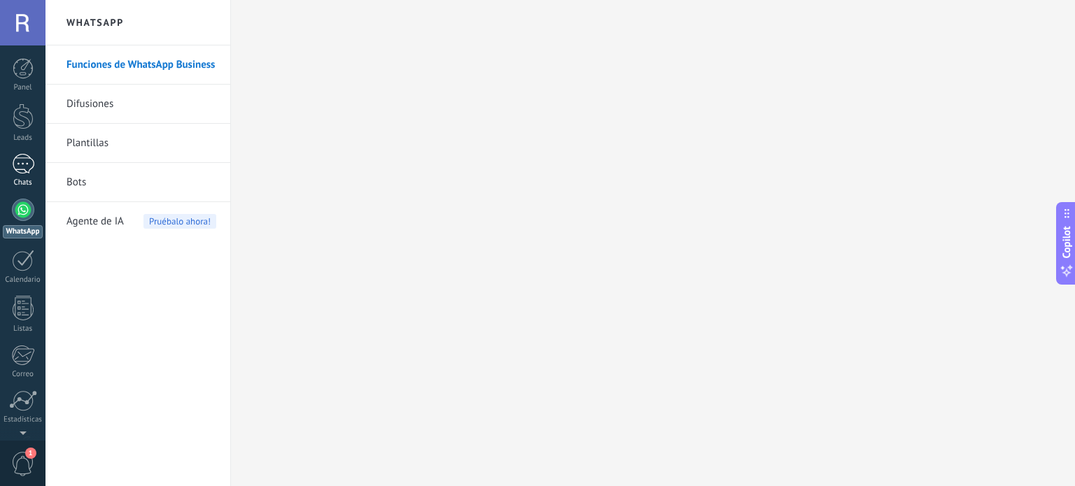
click at [22, 165] on div at bounding box center [23, 164] width 22 height 20
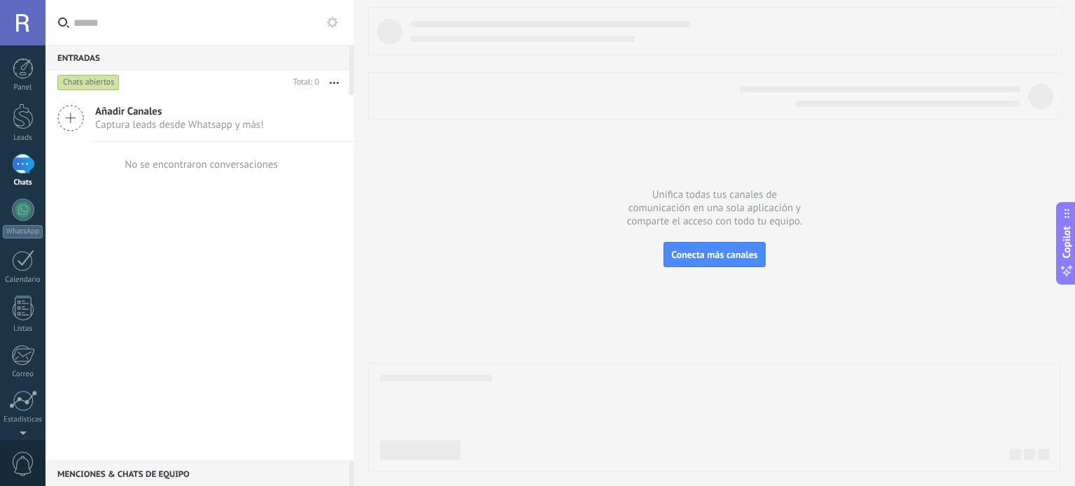
click at [82, 76] on div "Chats abiertos" at bounding box center [88, 82] width 62 height 17
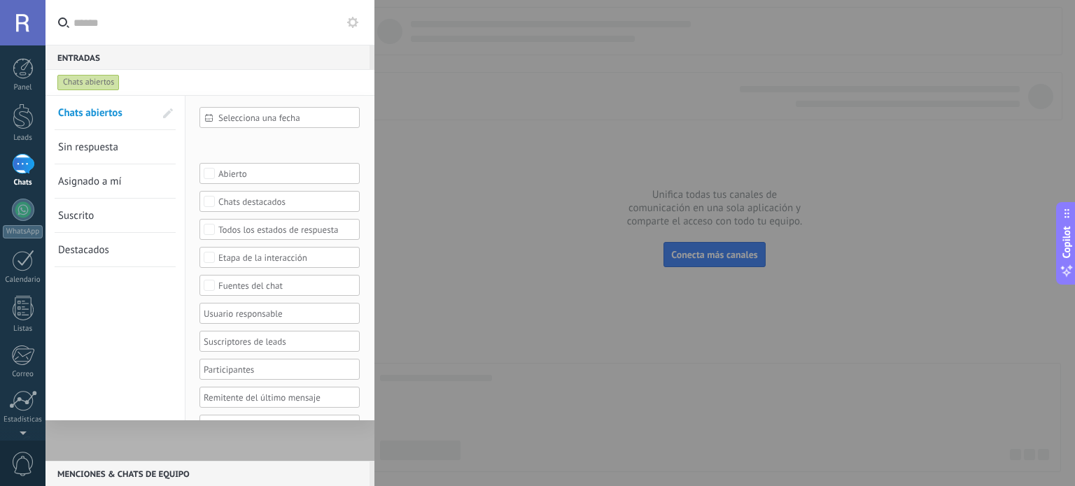
click at [97, 184] on span "Asignado a mí" at bounding box center [90, 181] width 64 height 13
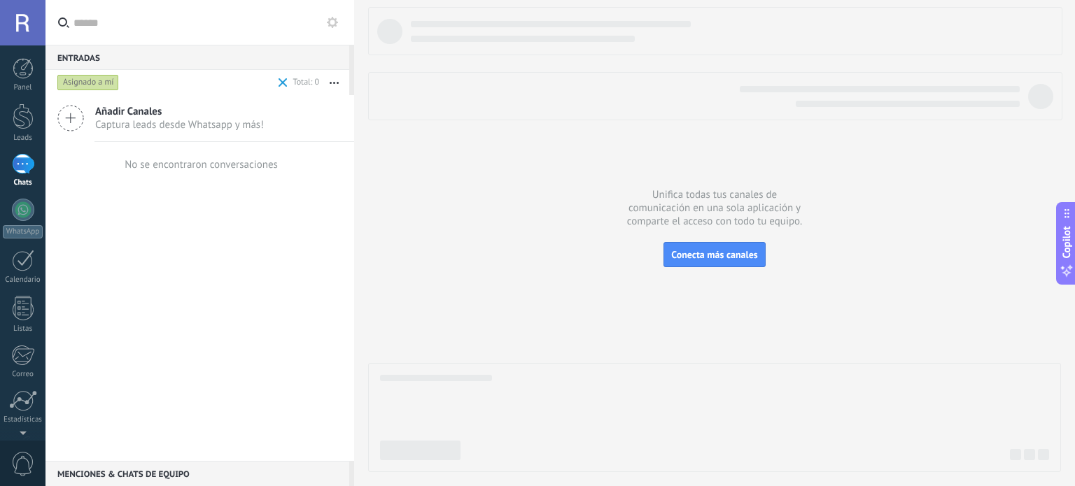
click at [79, 84] on div "Asignado a mí" at bounding box center [88, 82] width 62 height 17
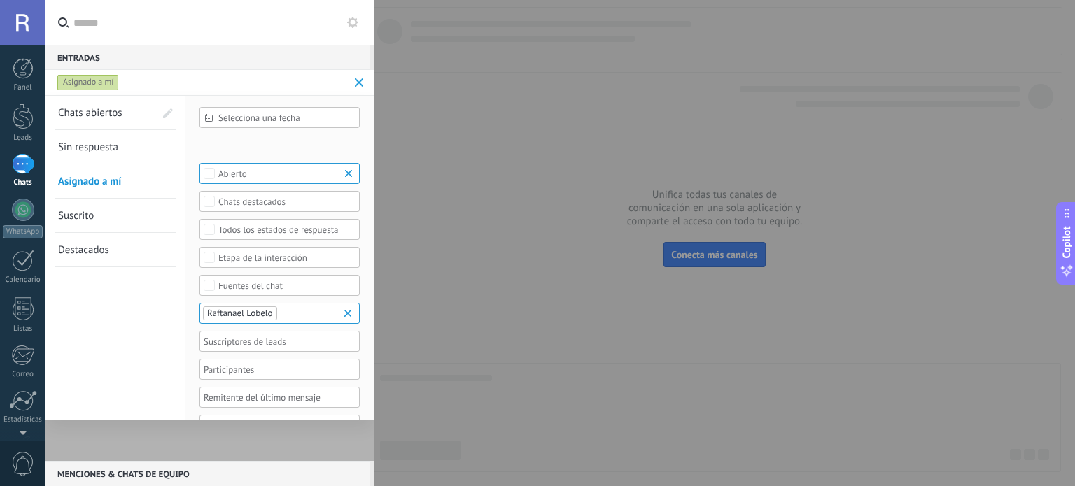
click at [91, 214] on span "Suscrito" at bounding box center [76, 215] width 36 height 13
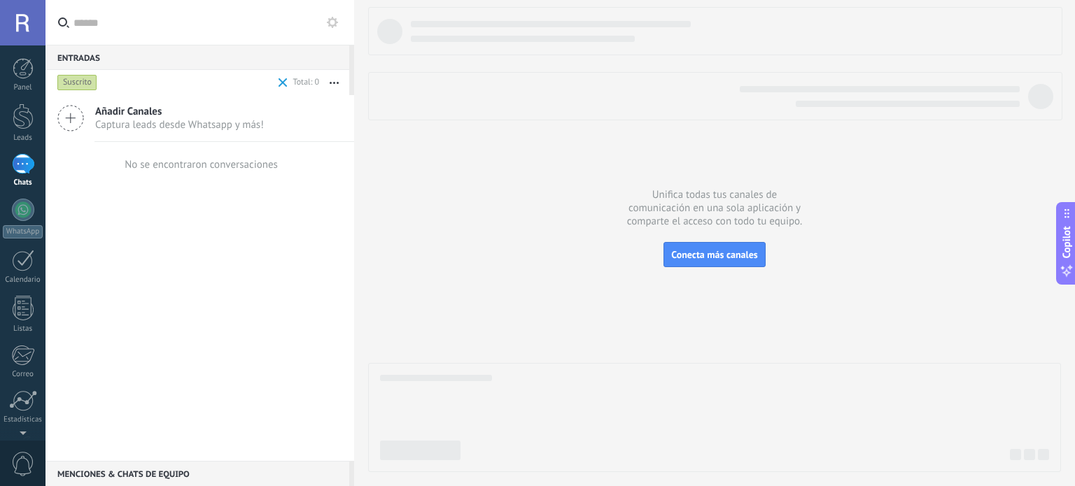
click at [71, 53] on div "Entradas 0" at bounding box center [197, 57] width 304 height 25
click at [73, 86] on div "Suscrito" at bounding box center [77, 82] width 40 height 17
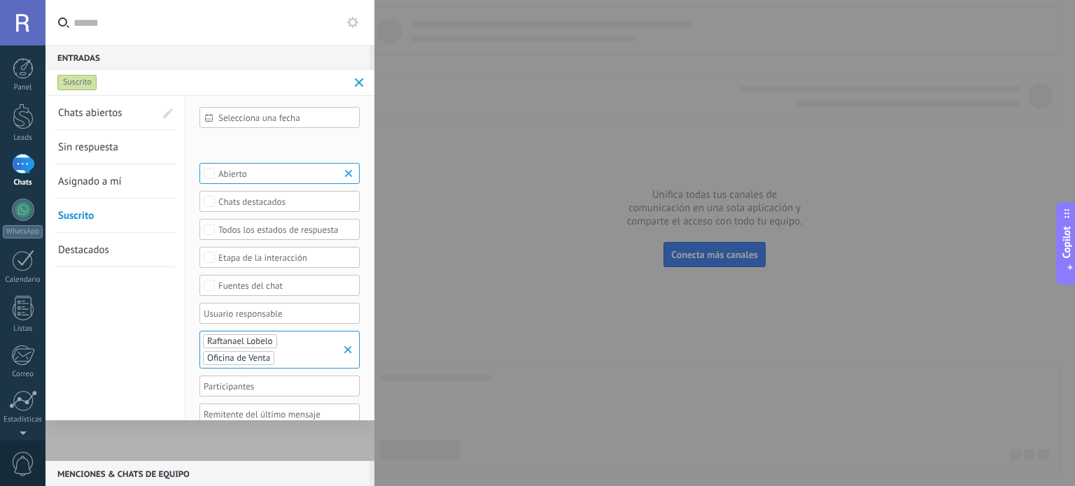
click at [90, 111] on span "Chats abiertos" at bounding box center [90, 112] width 64 height 13
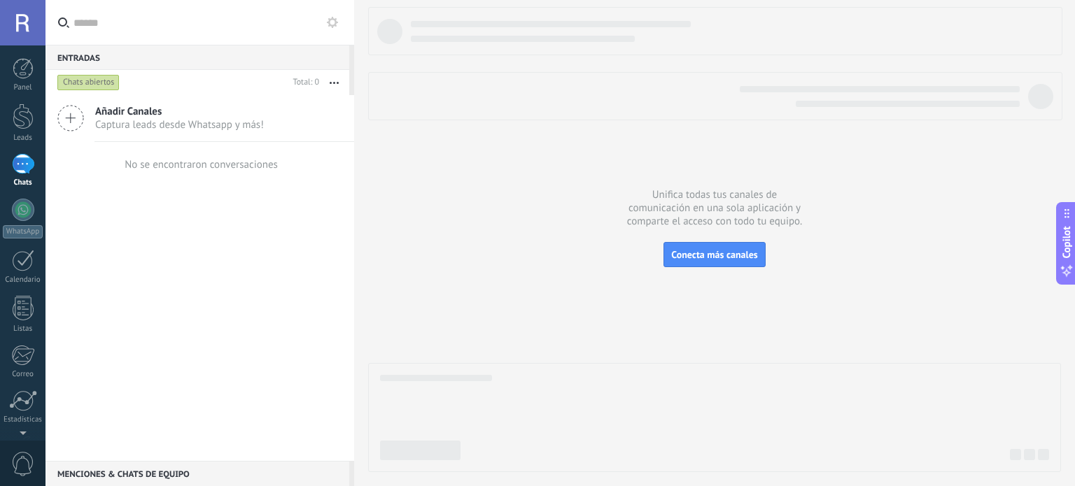
click at [104, 288] on div "Añadir Canales Captura leads desde Whatsapp y más! No se encontraron conversaci…" at bounding box center [199, 278] width 309 height 366
click at [17, 207] on div at bounding box center [23, 210] width 22 height 22
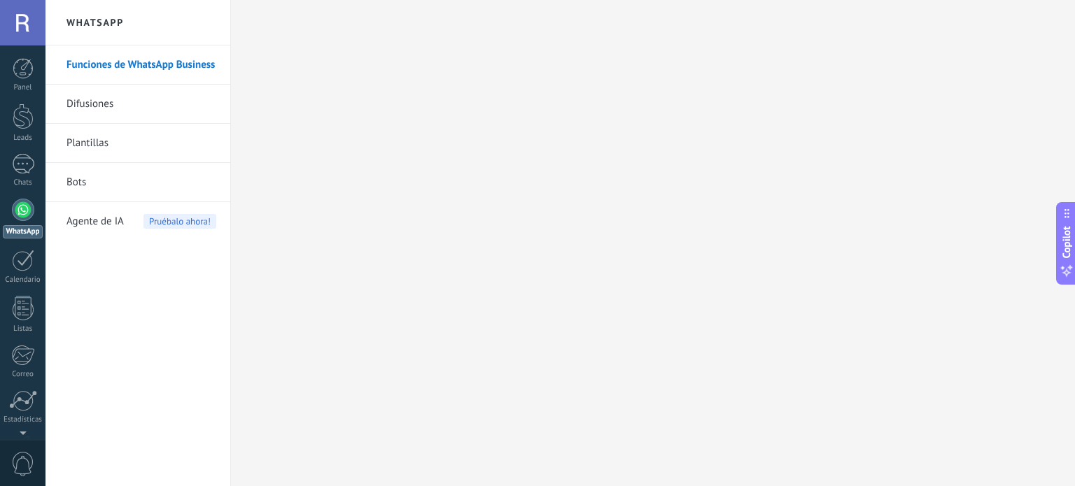
click at [132, 68] on link "Funciones de WhatsApp Business" at bounding box center [141, 64] width 150 height 39
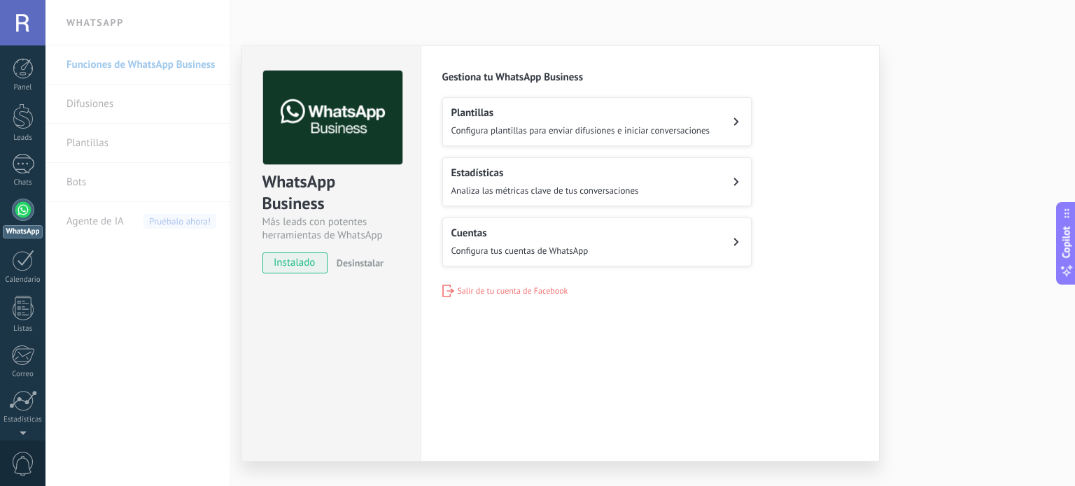
click at [619, 160] on button "Estadísticas Analiza las métricas clave de tus conversaciones" at bounding box center [596, 181] width 309 height 49
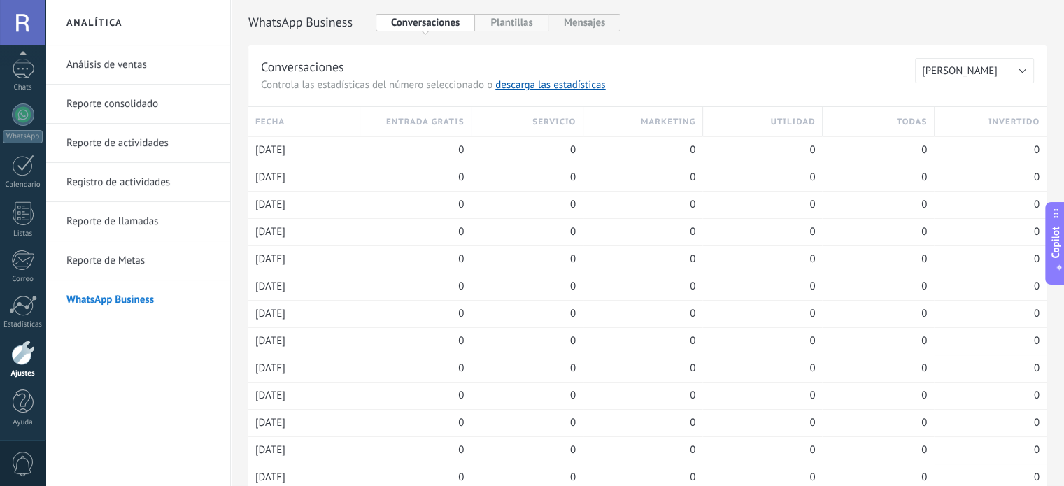
click at [507, 25] on button "Plantillas" at bounding box center [511, 22] width 73 height 17
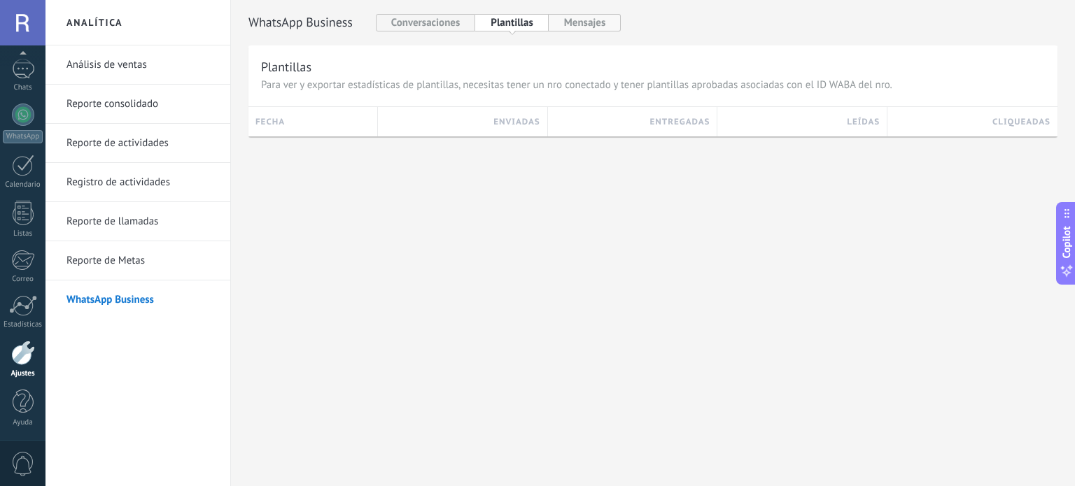
click at [582, 22] on button "Mensajes" at bounding box center [585, 22] width 73 height 17
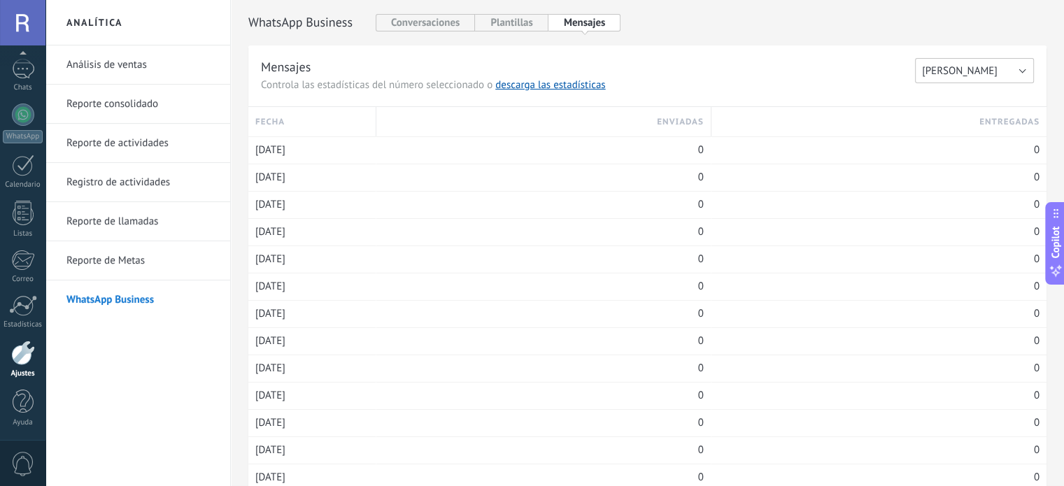
click at [1010, 66] on button "[PERSON_NAME]" at bounding box center [974, 70] width 119 height 25
click at [1007, 67] on span "[PERSON_NAME]" at bounding box center [968, 70] width 122 height 13
click at [761, 77] on div "Mensajes Controla las estadísticas del número seleccionado o descarga las estad…" at bounding box center [588, 75] width 654 height 34
click at [111, 74] on link "Análisis de ventas" at bounding box center [141, 64] width 150 height 39
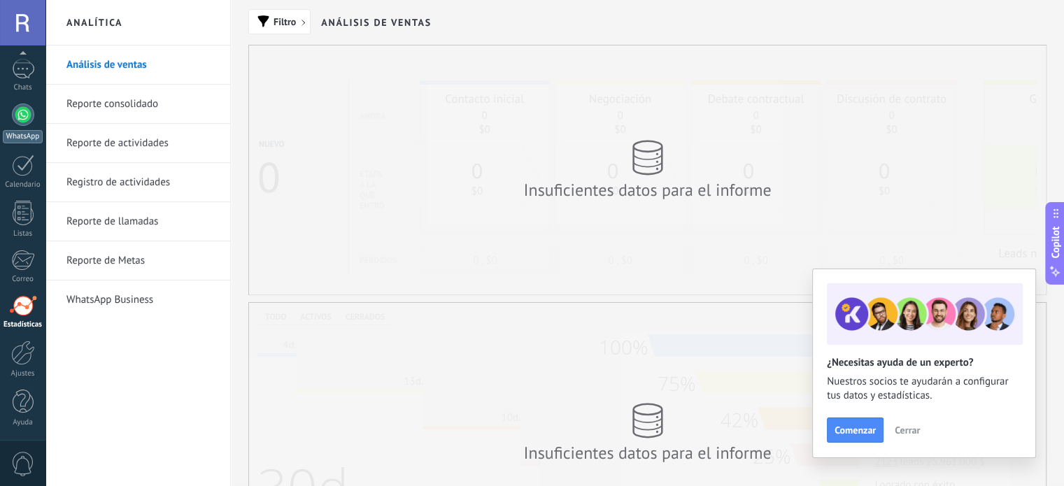
click at [23, 117] on div at bounding box center [23, 115] width 22 height 22
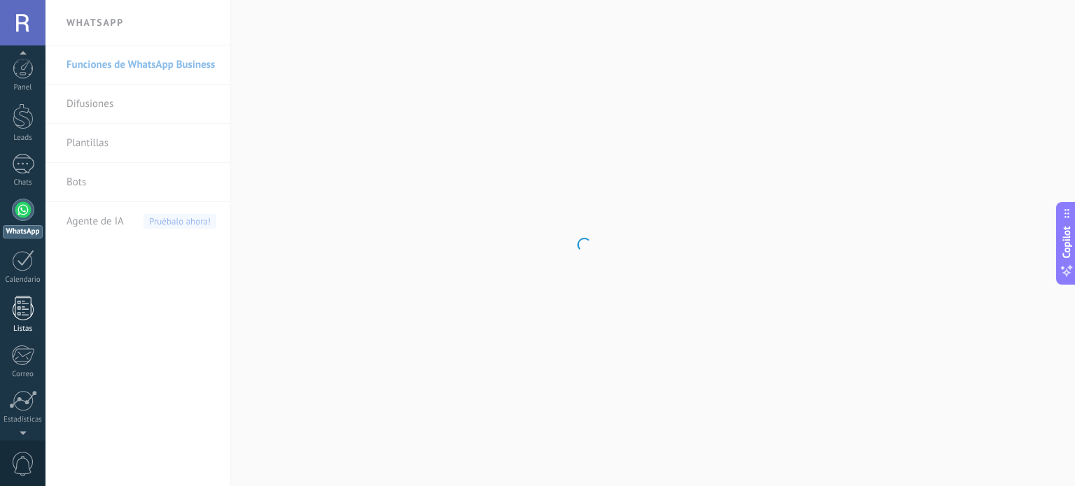
scroll to position [95, 0]
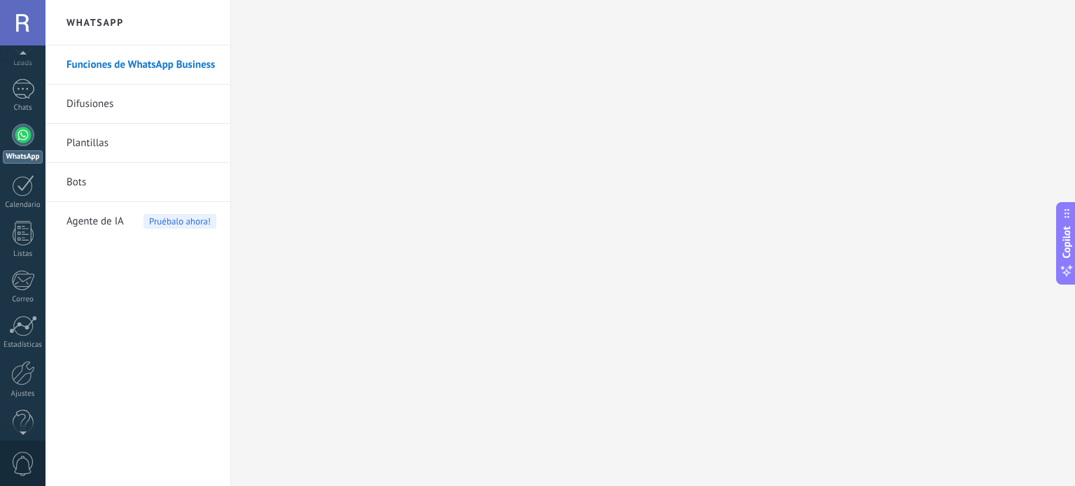
click at [24, 58] on div at bounding box center [22, 55] width 45 height 21
click at [22, 126] on div "Panel Leads Chats WhatsApp Clientes" at bounding box center [22, 274] width 45 height 479
click at [24, 134] on div at bounding box center [23, 141] width 22 height 20
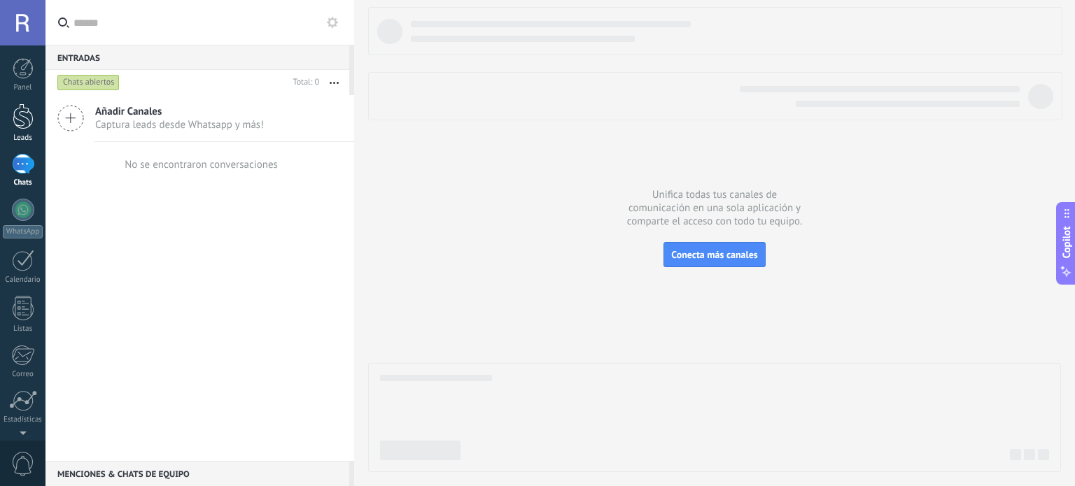
click at [22, 122] on div at bounding box center [23, 117] width 21 height 26
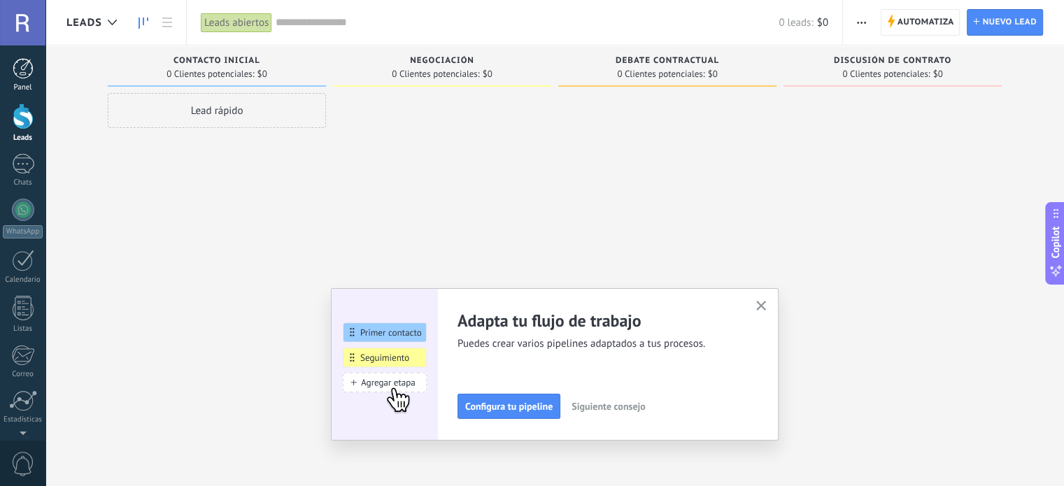
click at [15, 76] on div at bounding box center [23, 68] width 21 height 21
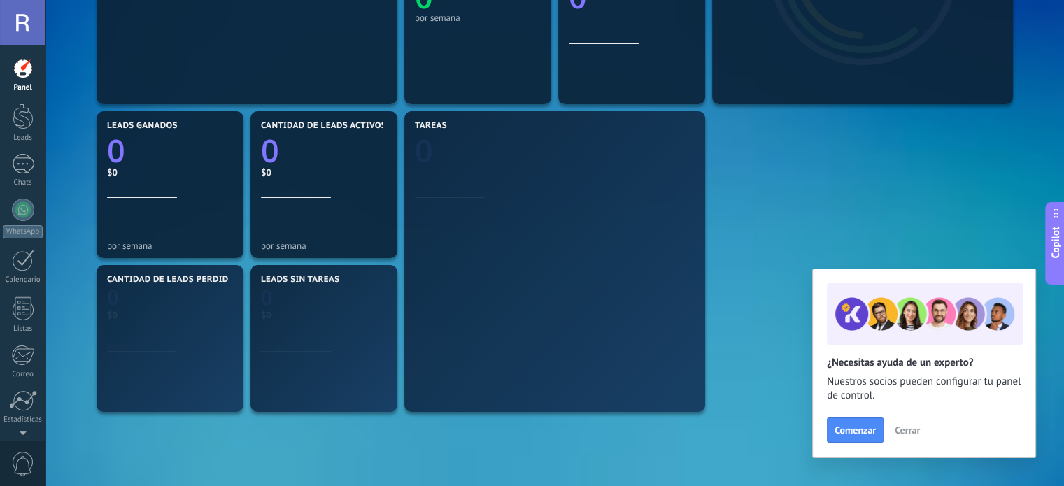
scroll to position [420, 0]
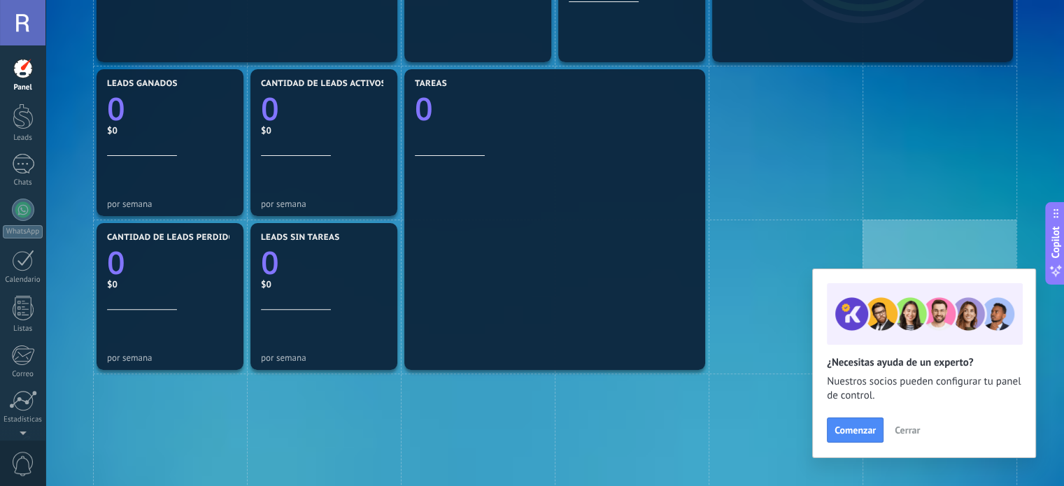
click at [900, 433] on span "Cerrar" at bounding box center [907, 431] width 25 height 10
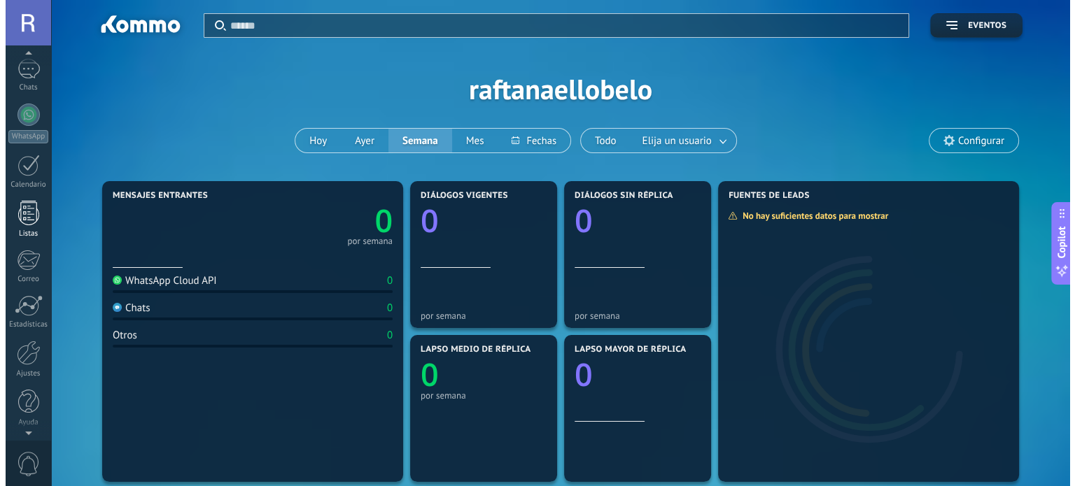
scroll to position [0, 0]
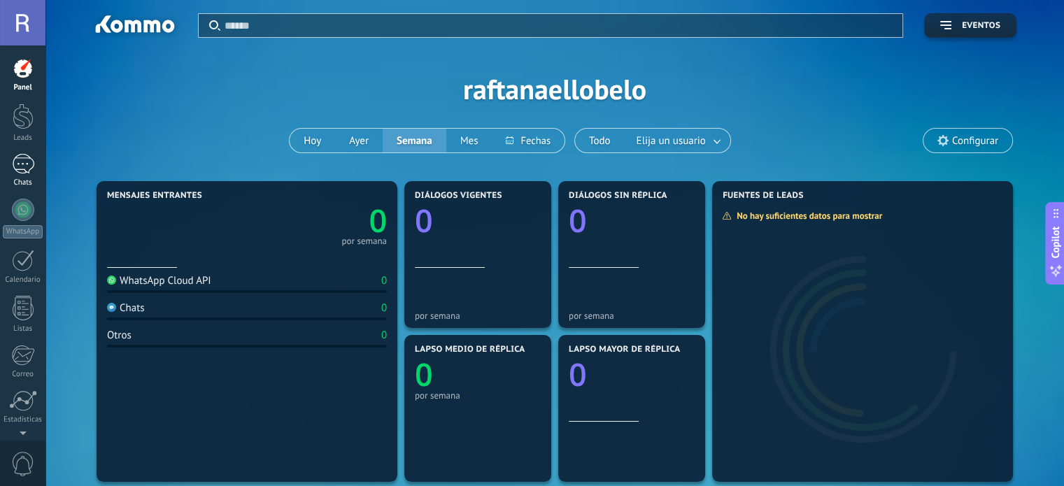
click at [20, 167] on div at bounding box center [23, 164] width 22 height 20
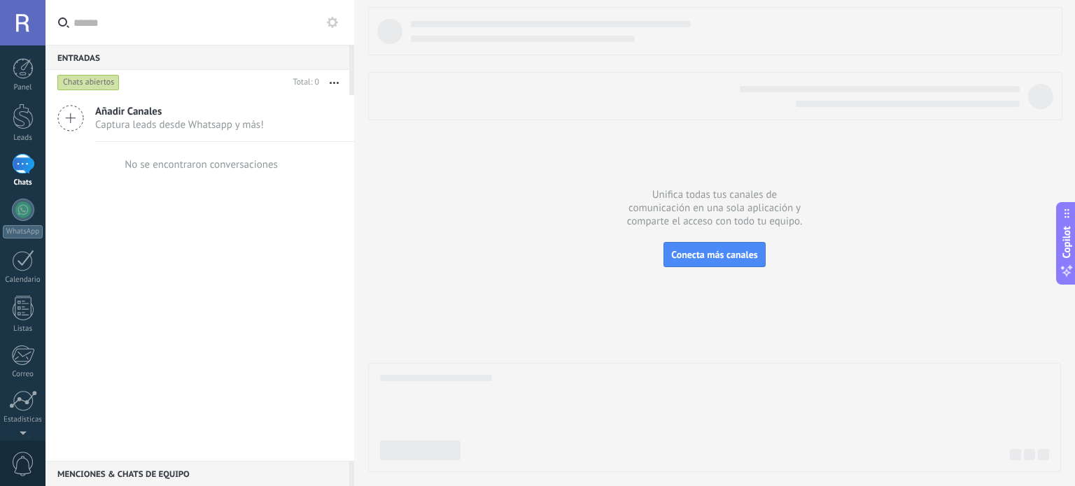
click at [146, 477] on div "Menciones & Chats de equipo 0" at bounding box center [197, 473] width 304 height 25
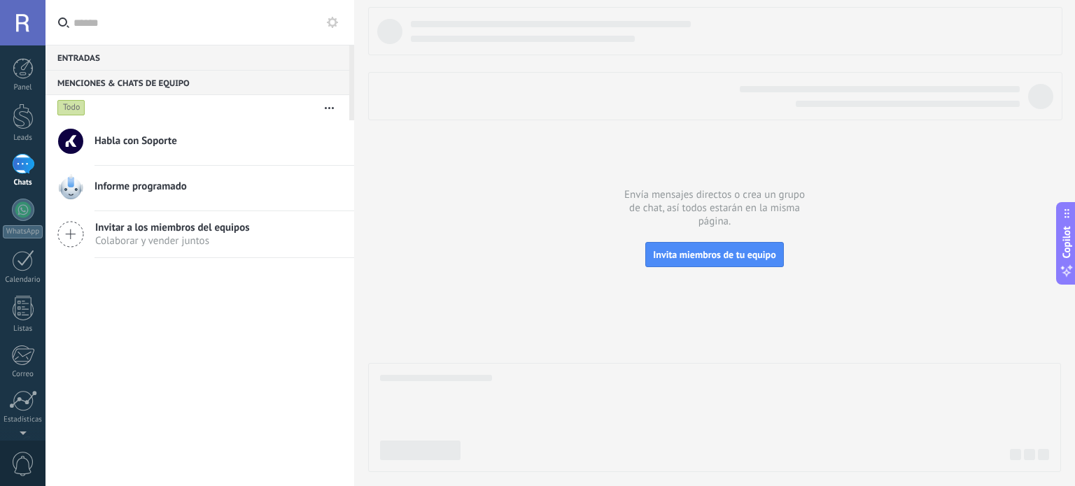
click at [102, 56] on div "Entradas 0" at bounding box center [197, 57] width 304 height 25
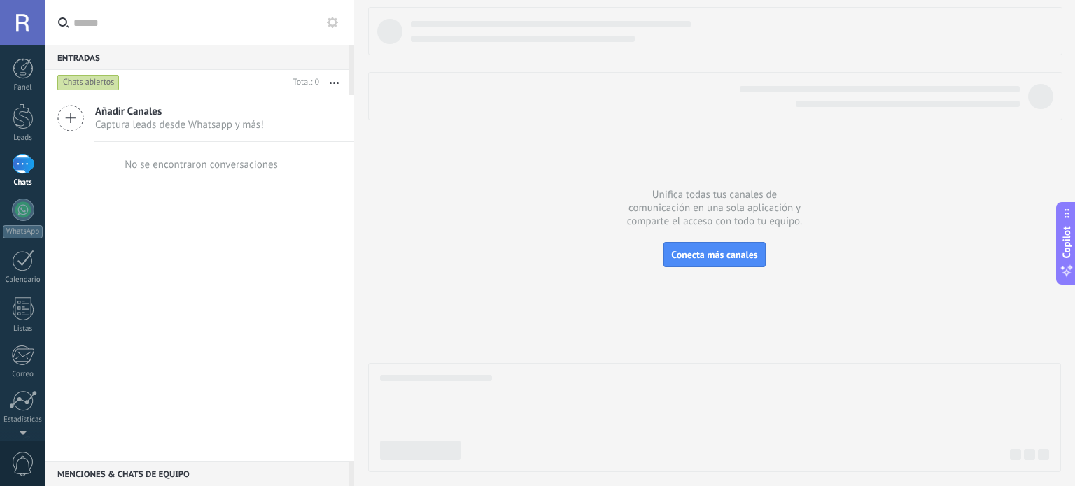
click at [330, 22] on icon at bounding box center [332, 22] width 11 height 11
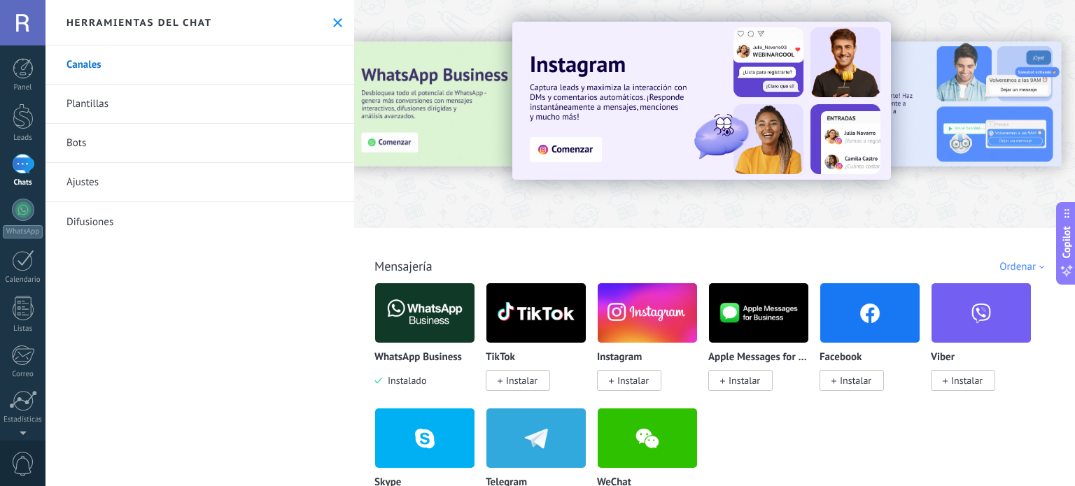
click at [333, 22] on icon at bounding box center [337, 22] width 9 height 9
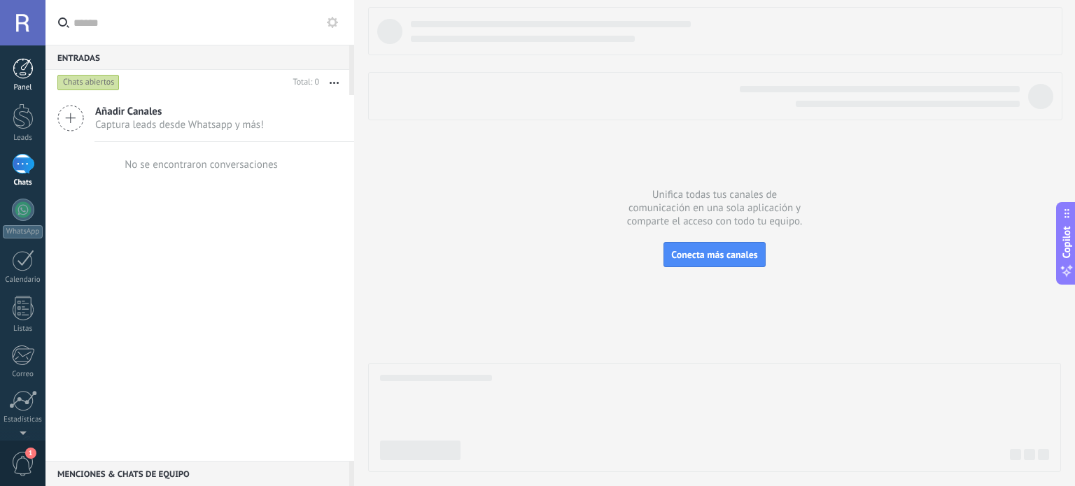
click at [11, 67] on link "Panel" at bounding box center [22, 75] width 45 height 34
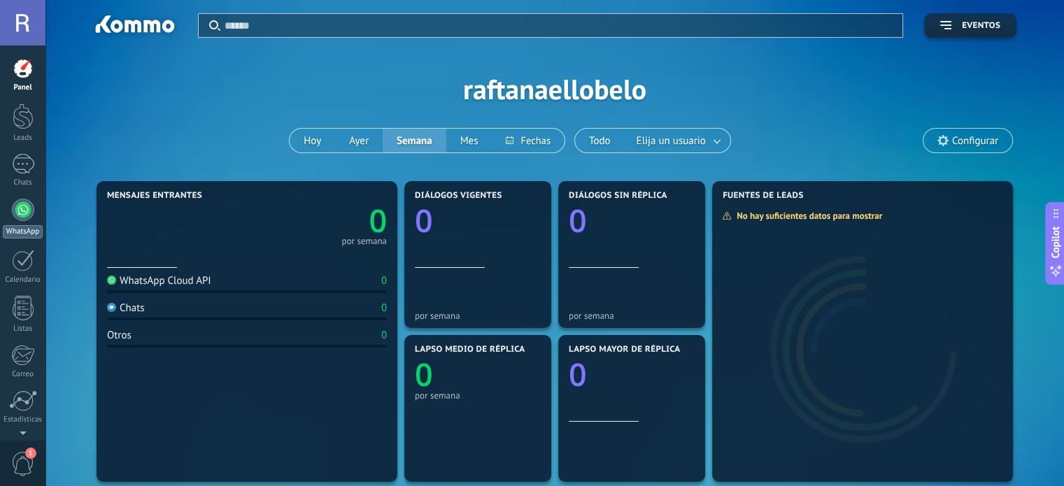
click at [15, 209] on div at bounding box center [23, 210] width 22 height 22
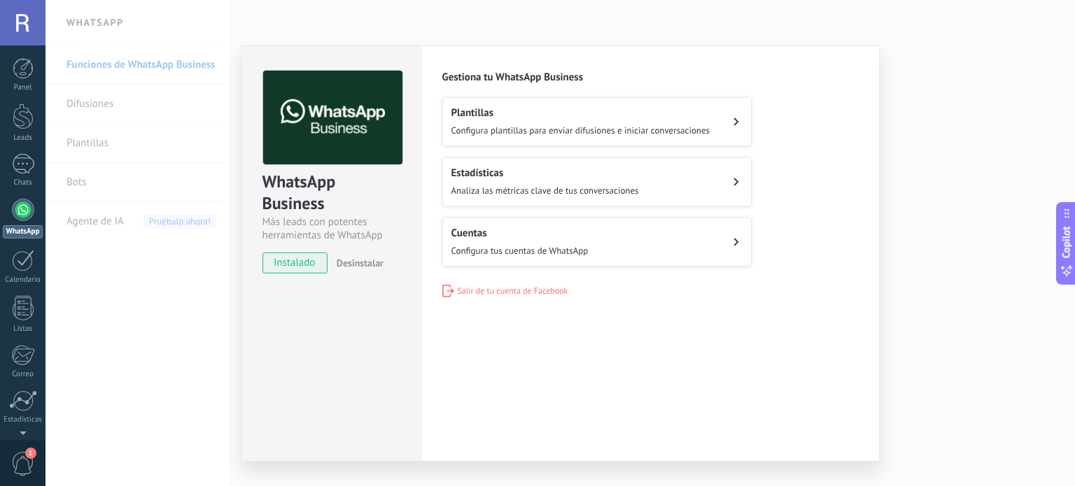
click at [611, 248] on button "Cuentas Configura tus cuentas de WhatsApp" at bounding box center [596, 242] width 309 height 49
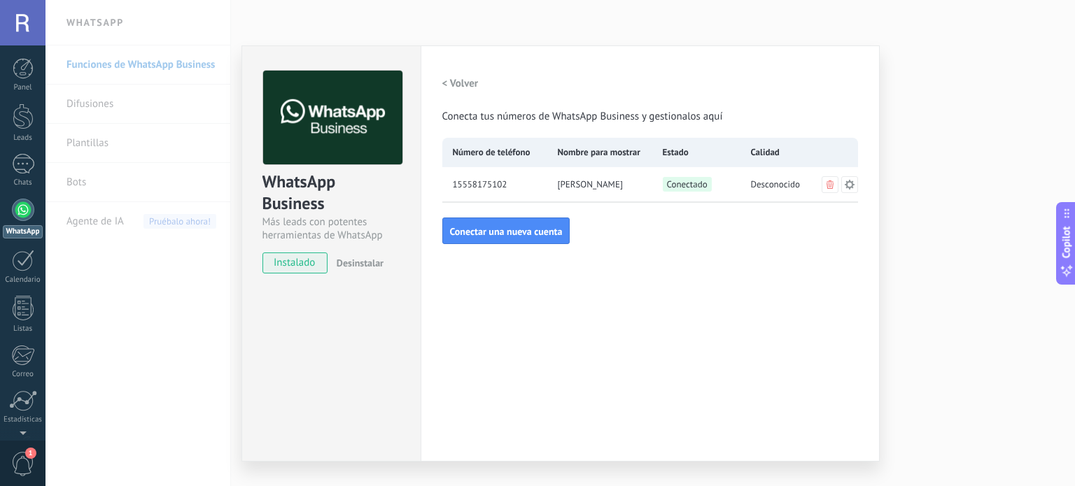
click at [579, 326] on div "Configuraciones Autorizaciones This tab logs the users who have granted integra…" at bounding box center [650, 253] width 459 height 416
click at [473, 30] on div "WhatsApp Business Más leads con potentes herramientas de WhatsApp instalado Des…" at bounding box center [559, 243] width 1029 height 486
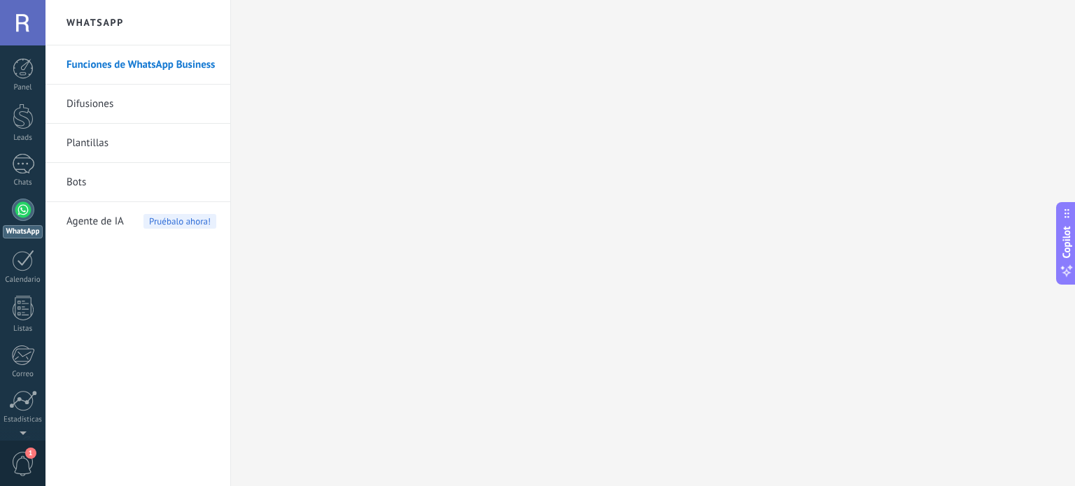
click at [13, 100] on div "Panel Leads Chats WhatsApp Clientes" at bounding box center [22, 297] width 45 height 479
click at [17, 76] on div at bounding box center [23, 68] width 21 height 21
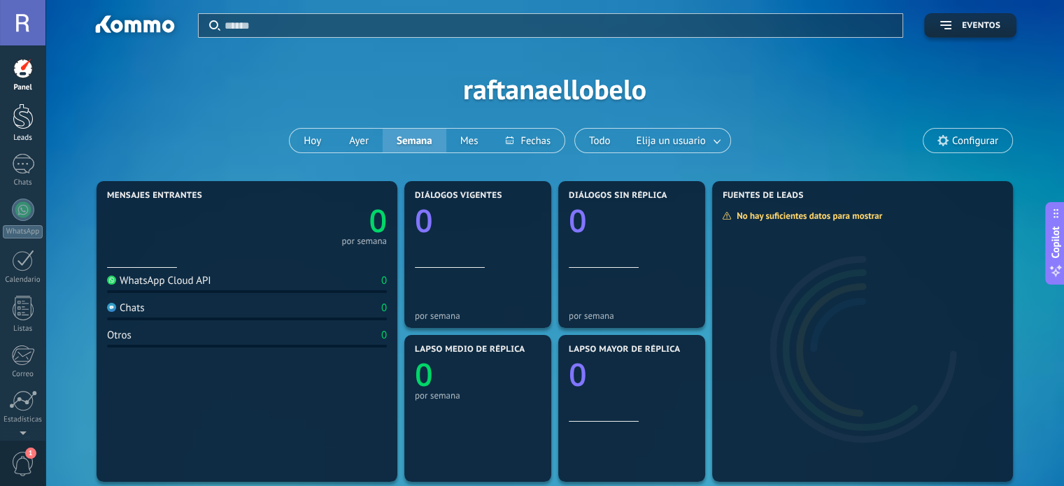
click at [15, 120] on div at bounding box center [23, 117] width 21 height 26
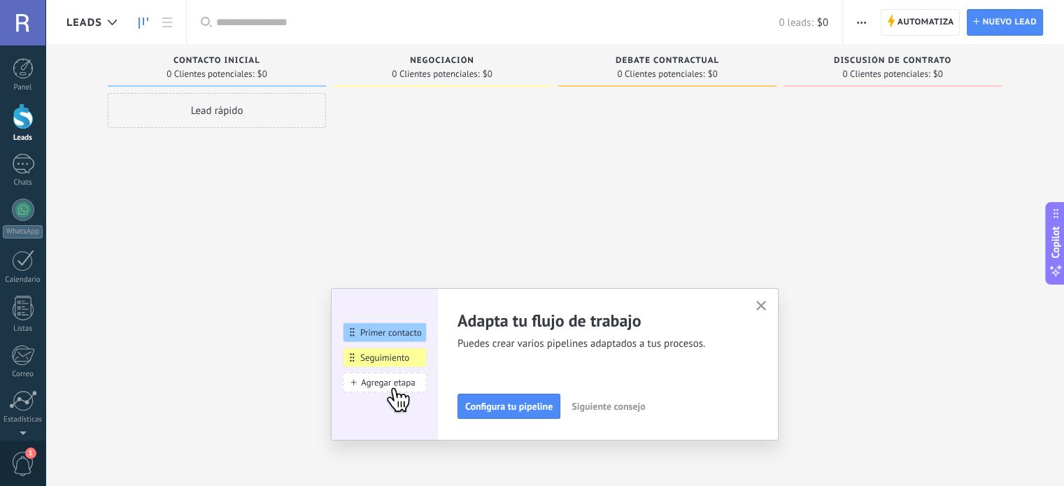
click at [28, 27] on div at bounding box center [22, 22] width 45 height 45
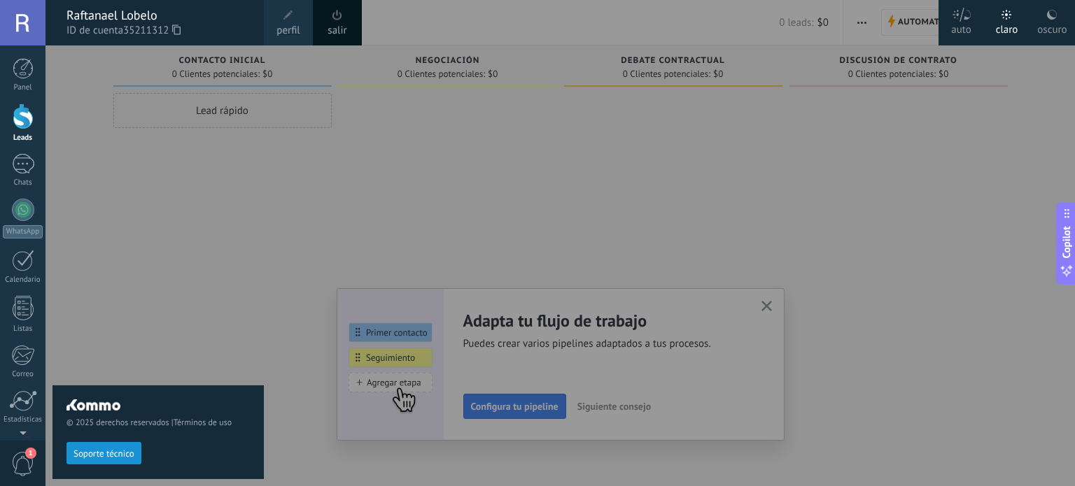
click at [28, 27] on div at bounding box center [22, 22] width 45 height 45
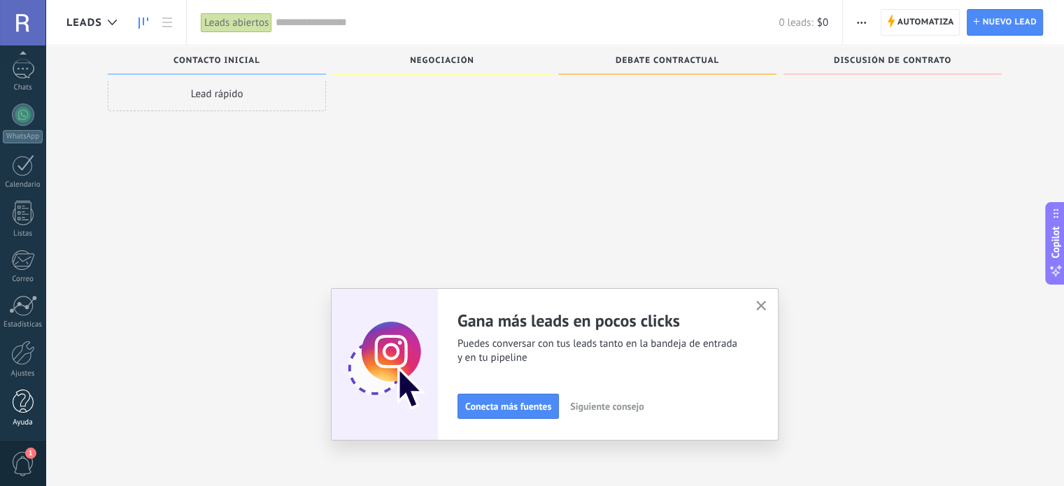
scroll to position [24, 0]
click at [26, 361] on div at bounding box center [23, 353] width 24 height 24
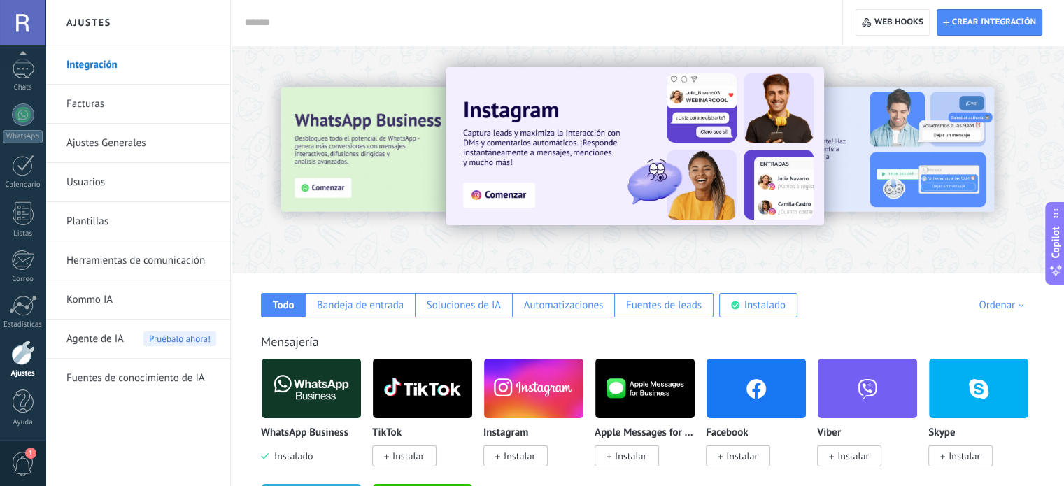
click at [109, 64] on link "Integración" at bounding box center [141, 64] width 150 height 39
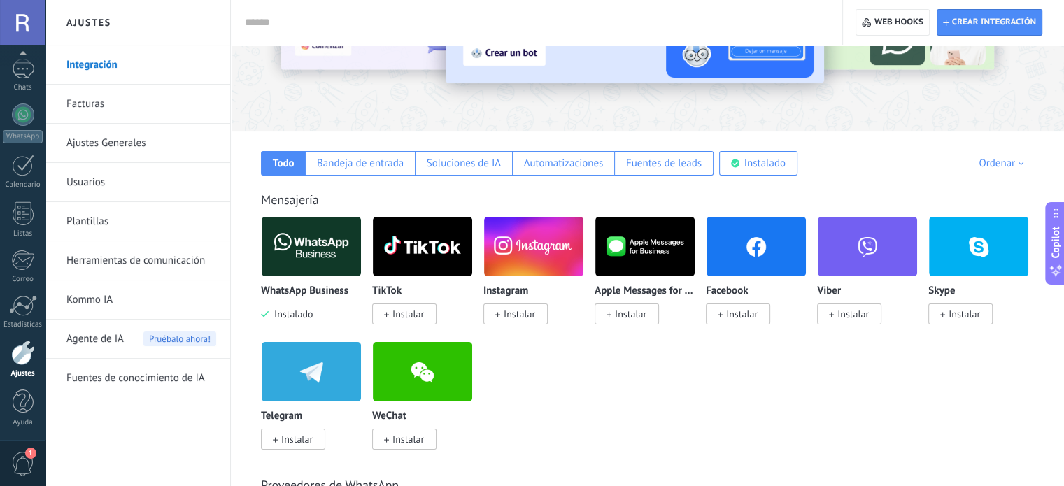
scroll to position [140, 0]
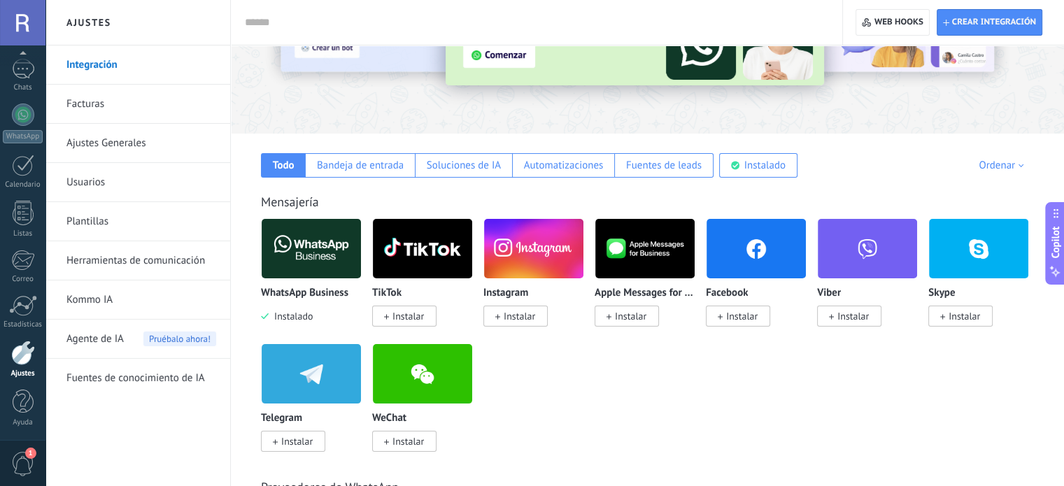
click at [118, 153] on link "Ajustes Generales" at bounding box center [141, 143] width 150 height 39
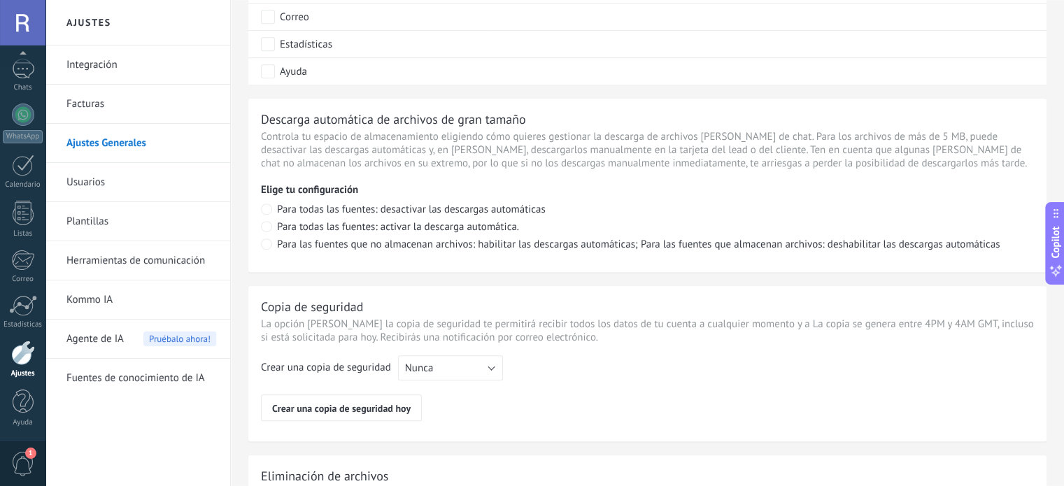
scroll to position [1057, 0]
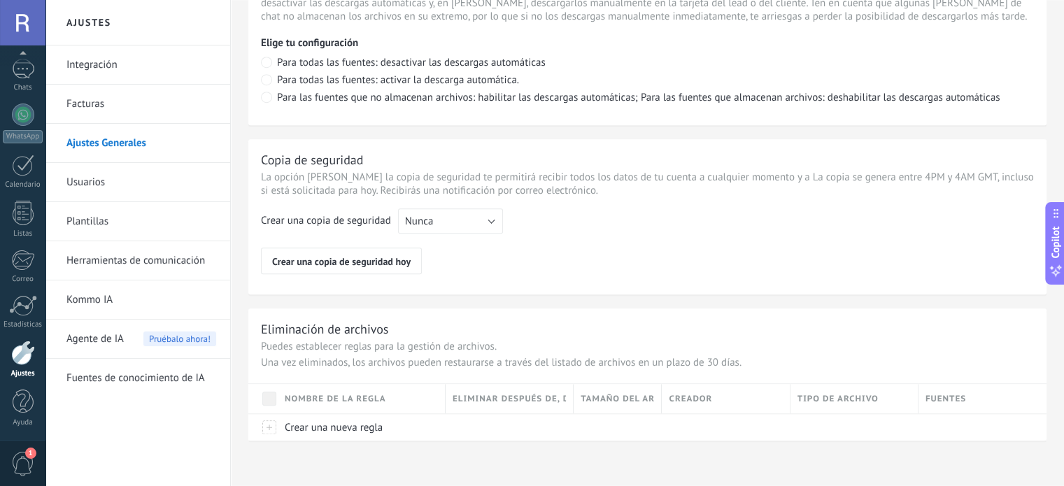
click at [82, 190] on link "Usuarios" at bounding box center [141, 182] width 150 height 39
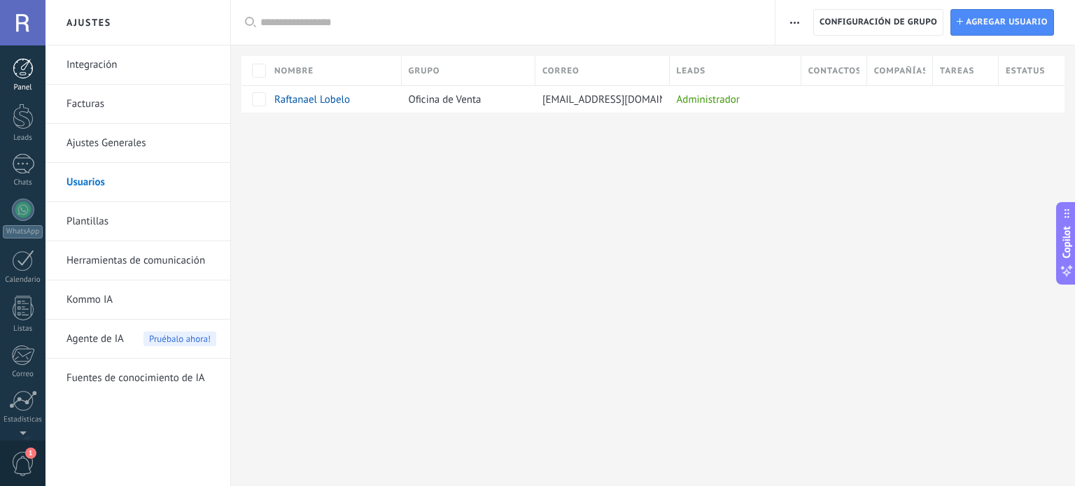
click at [20, 68] on div at bounding box center [23, 68] width 21 height 21
